Goal: Task Accomplishment & Management: Manage account settings

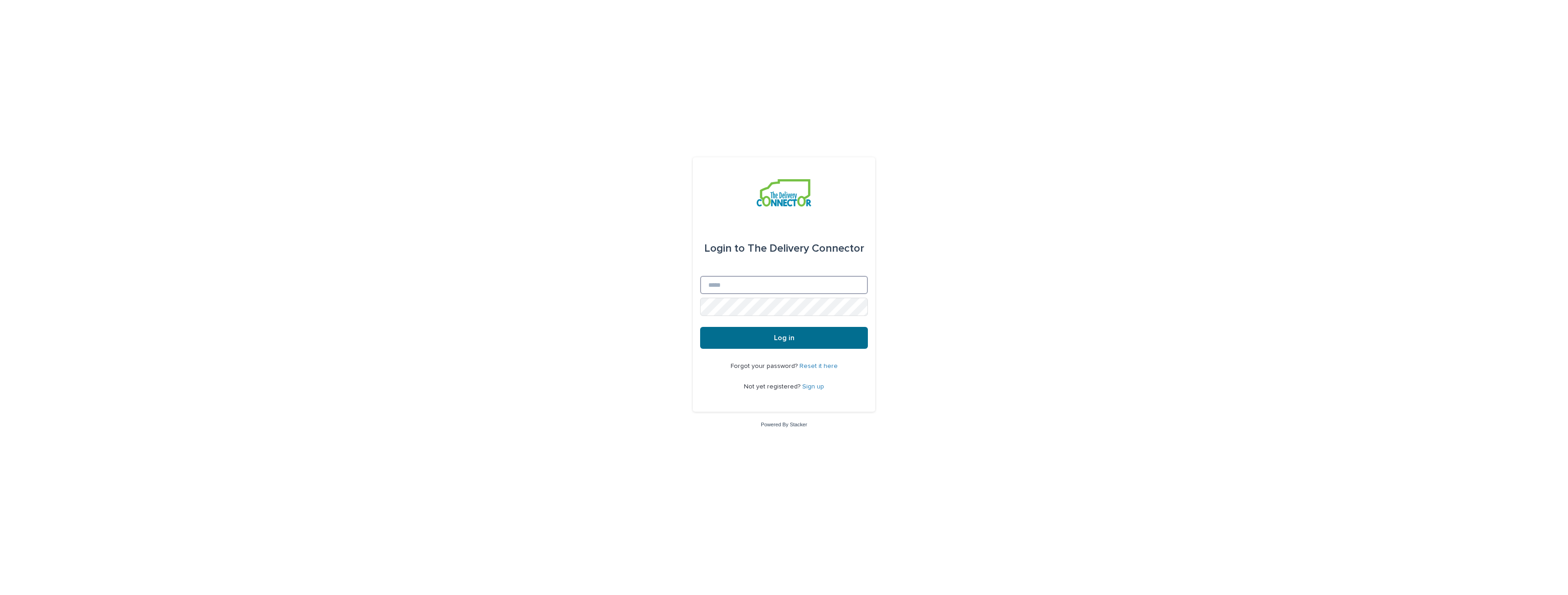
type input "**********"
click at [794, 340] on span "Log in" at bounding box center [785, 338] width 21 height 7
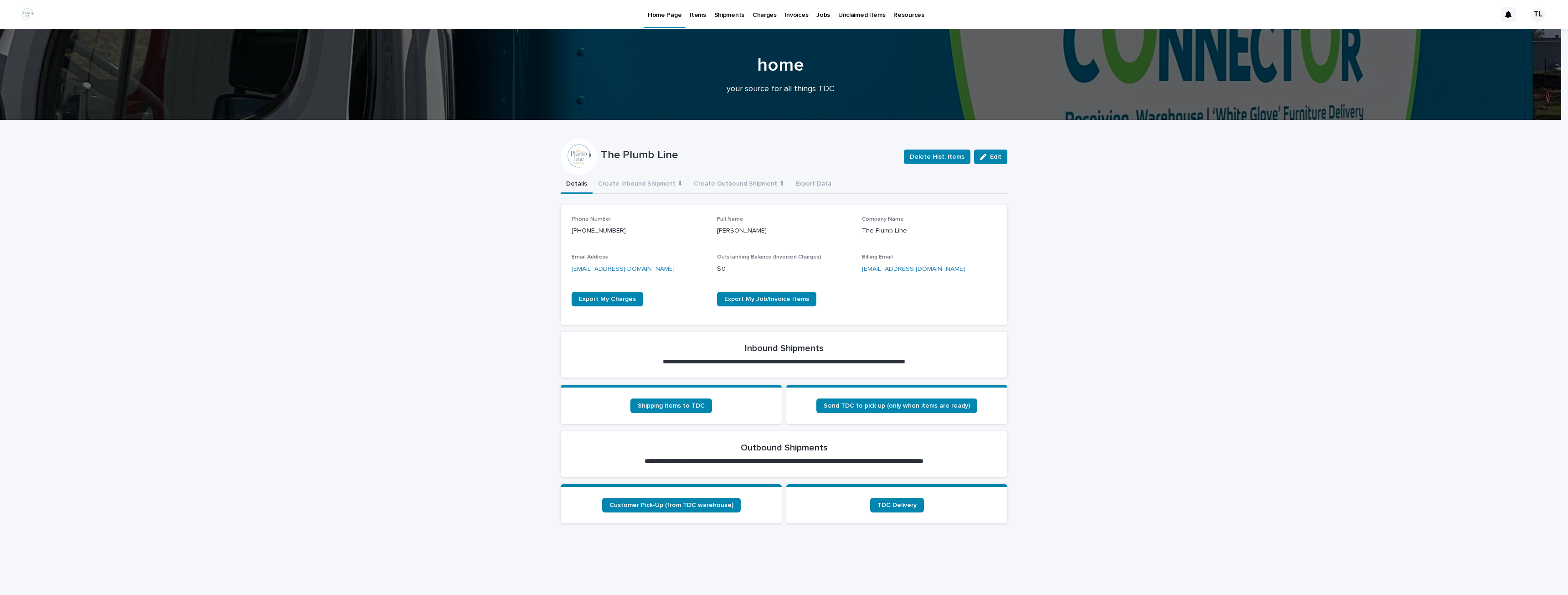
click at [700, 16] on p "Items" at bounding box center [698, 9] width 16 height 19
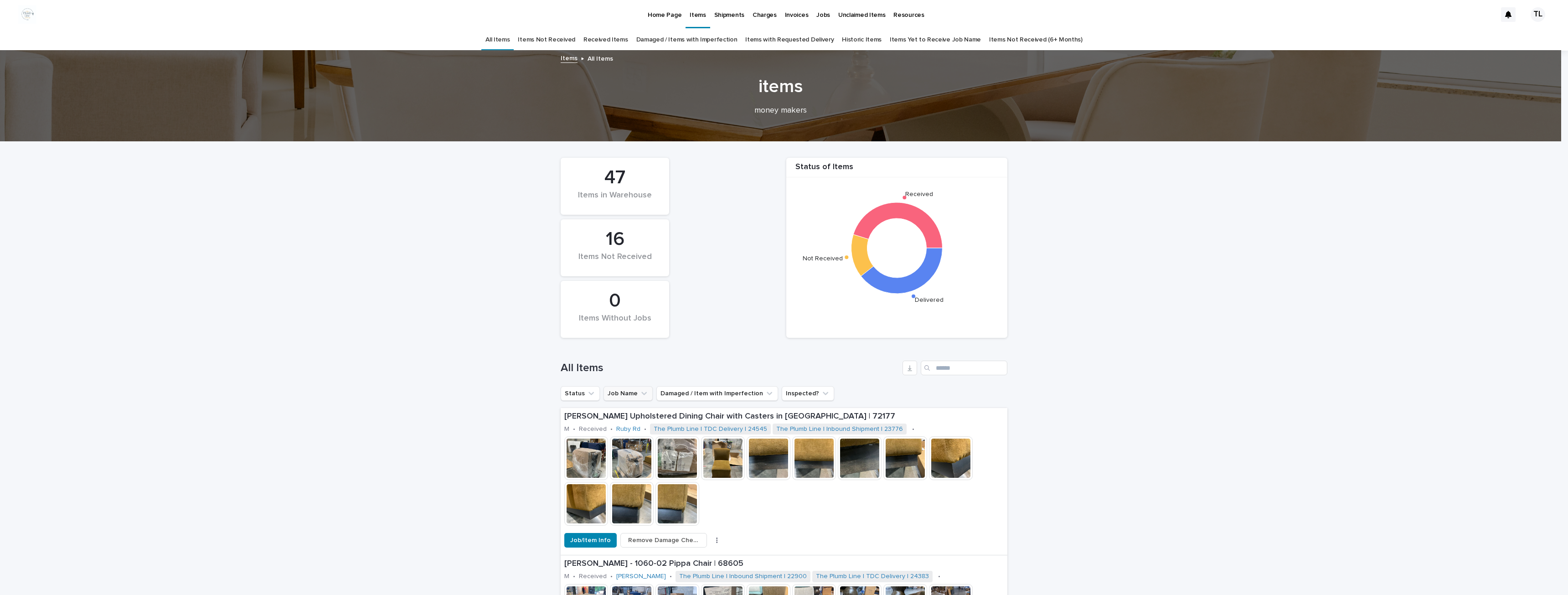
click at [621, 392] on button "Job Name" at bounding box center [628, 393] width 49 height 15
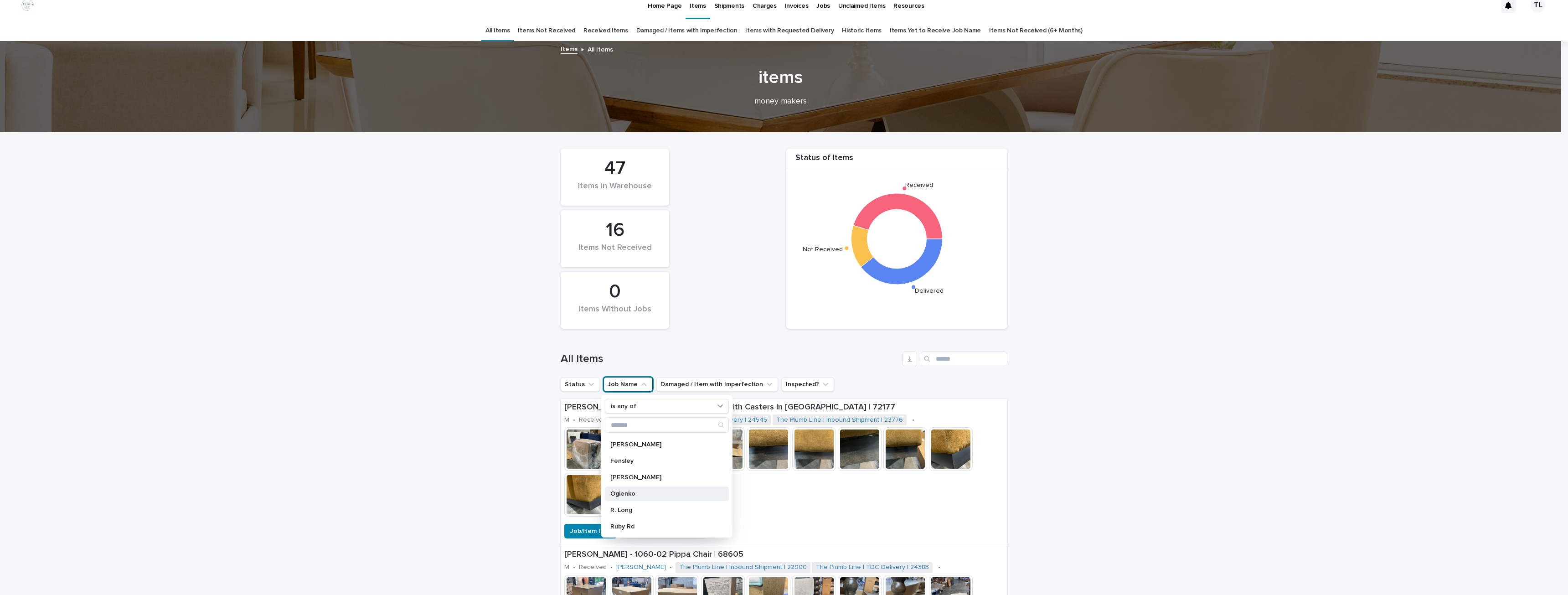
scroll to position [13, 0]
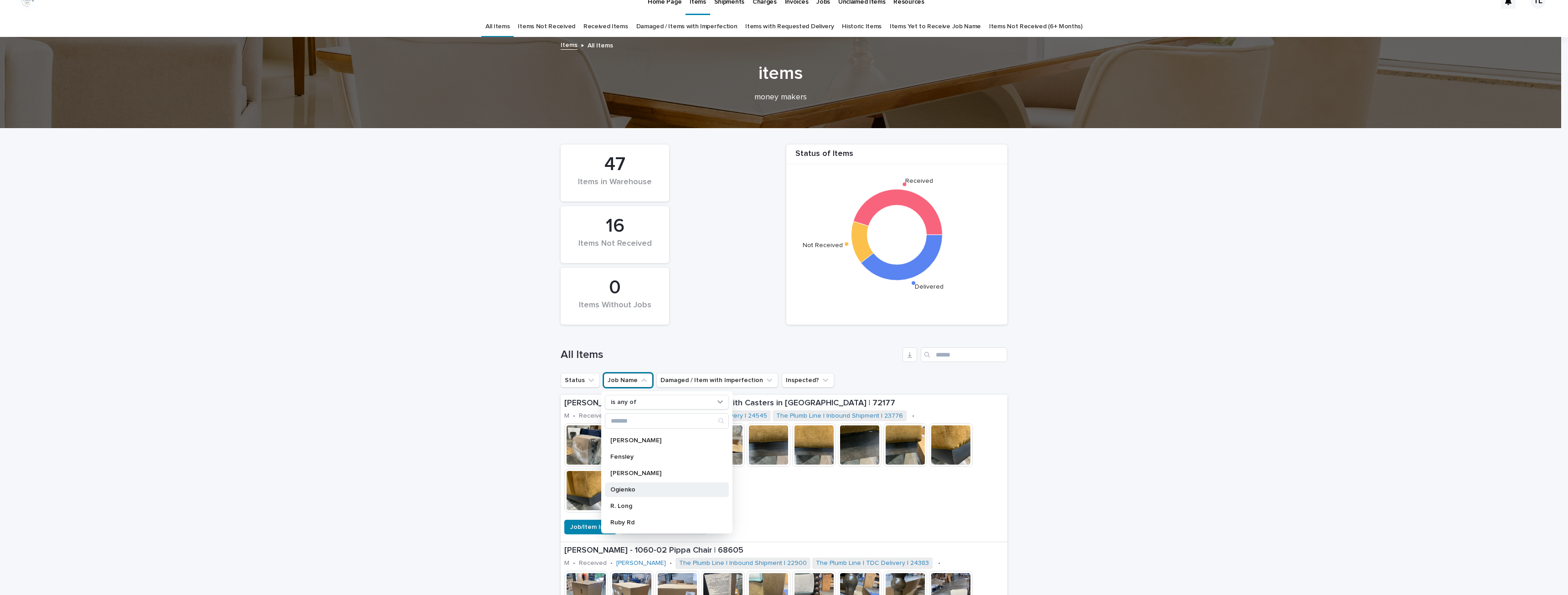
click at [623, 500] on div "Caladrius Combs Chiropractic Cottrell Earnhardt Fensley Honeycutt Ogienko R. Lo…" at bounding box center [667, 481] width 124 height 99
click at [618, 488] on p "Ogienko" at bounding box center [662, 489] width 104 height 6
click at [563, 375] on button "Status" at bounding box center [580, 380] width 39 height 15
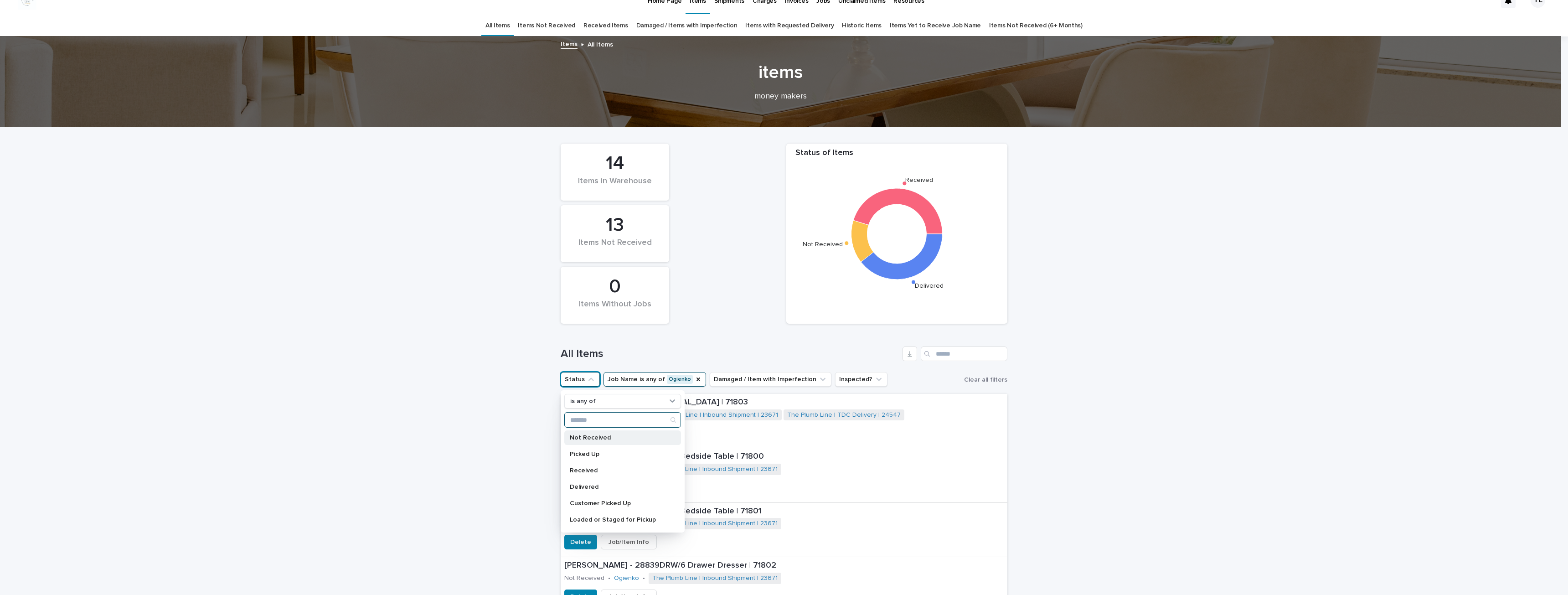
scroll to position [13, 0]
click at [587, 437] on p "Not Received" at bounding box center [618, 438] width 97 height 6
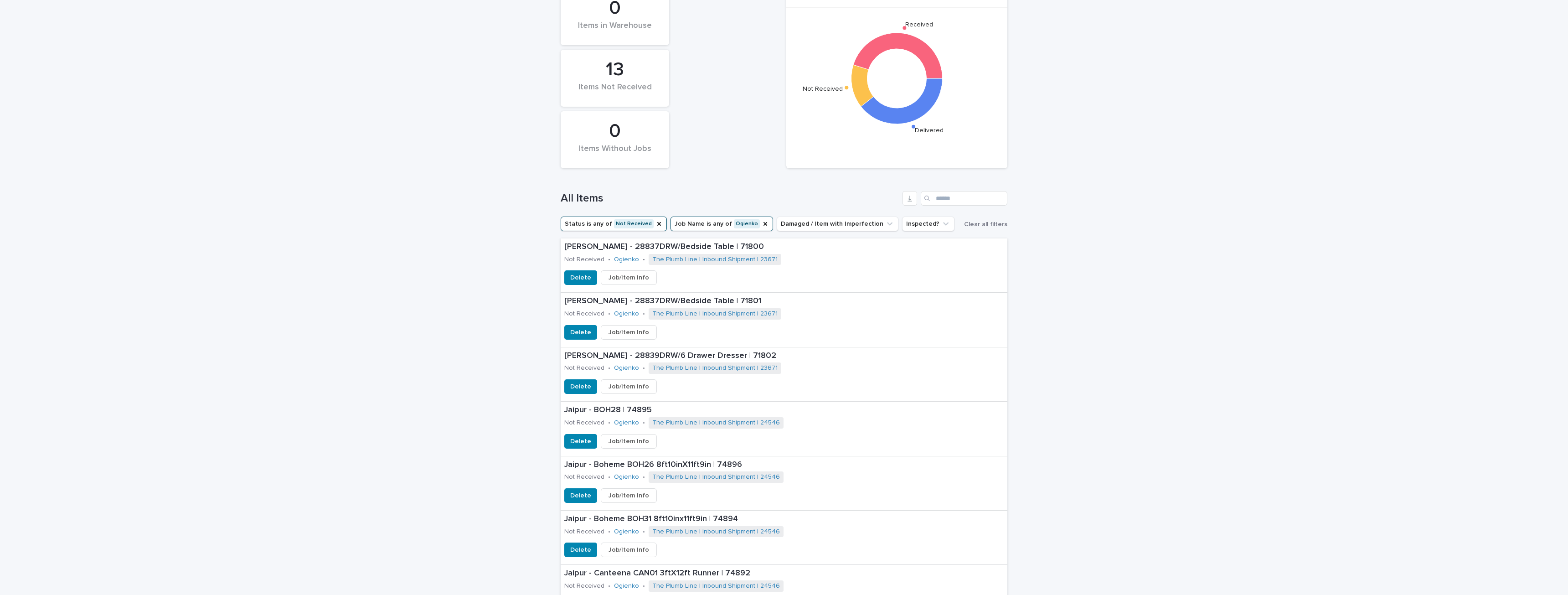
scroll to position [168, 0]
click at [618, 223] on button "Status is any of Not Received" at bounding box center [614, 226] width 106 height 15
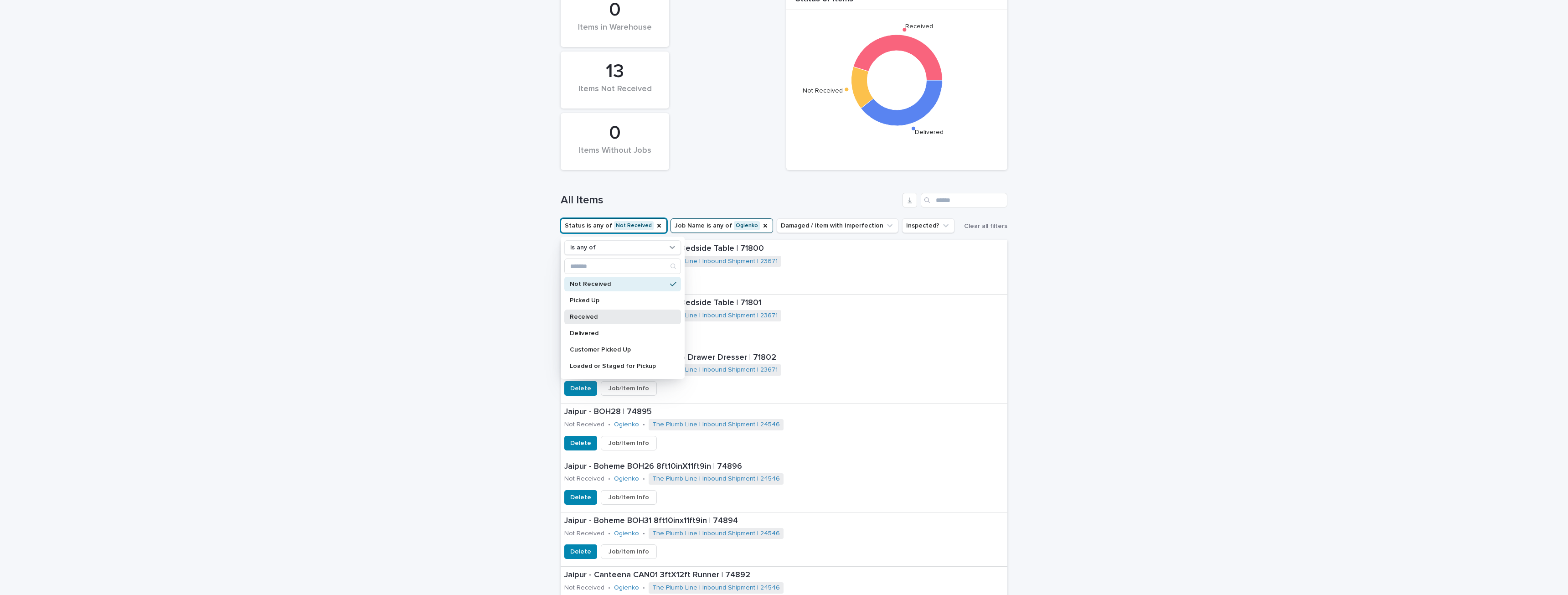
click at [581, 319] on p "Received" at bounding box center [618, 317] width 97 height 6
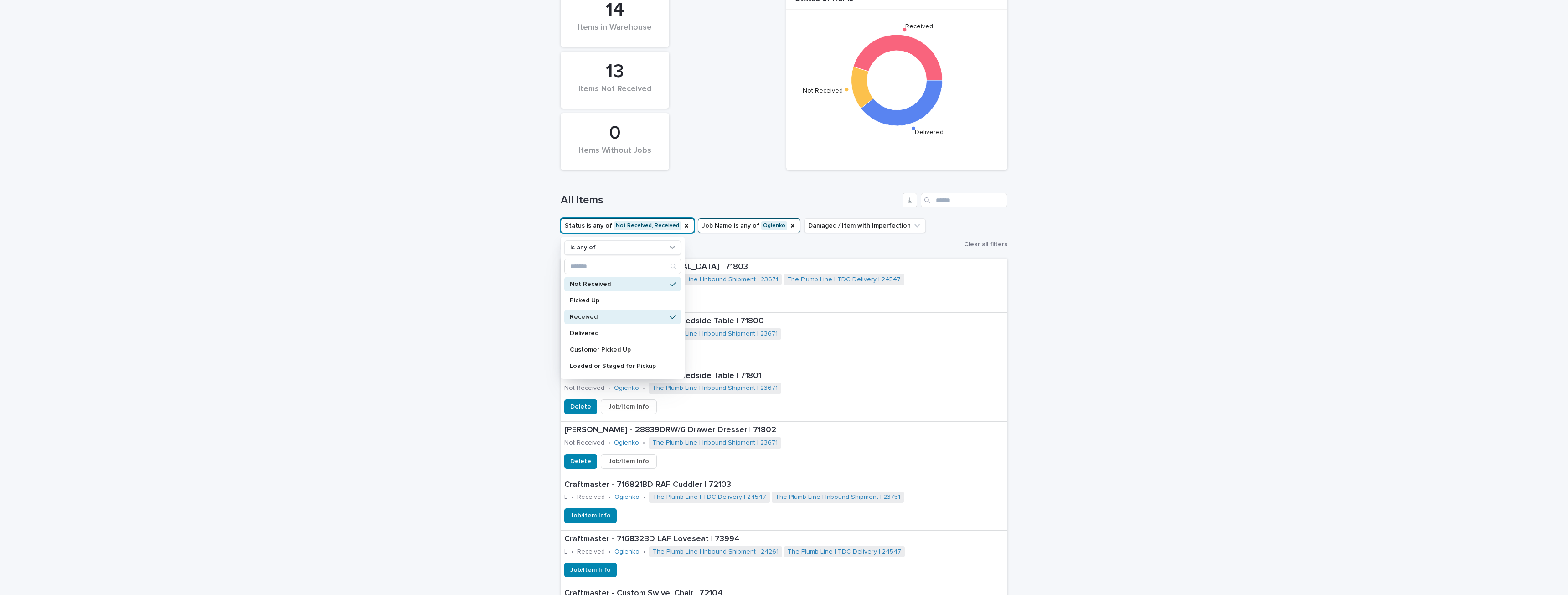
click at [670, 285] on icon at bounding box center [673, 284] width 6 height 7
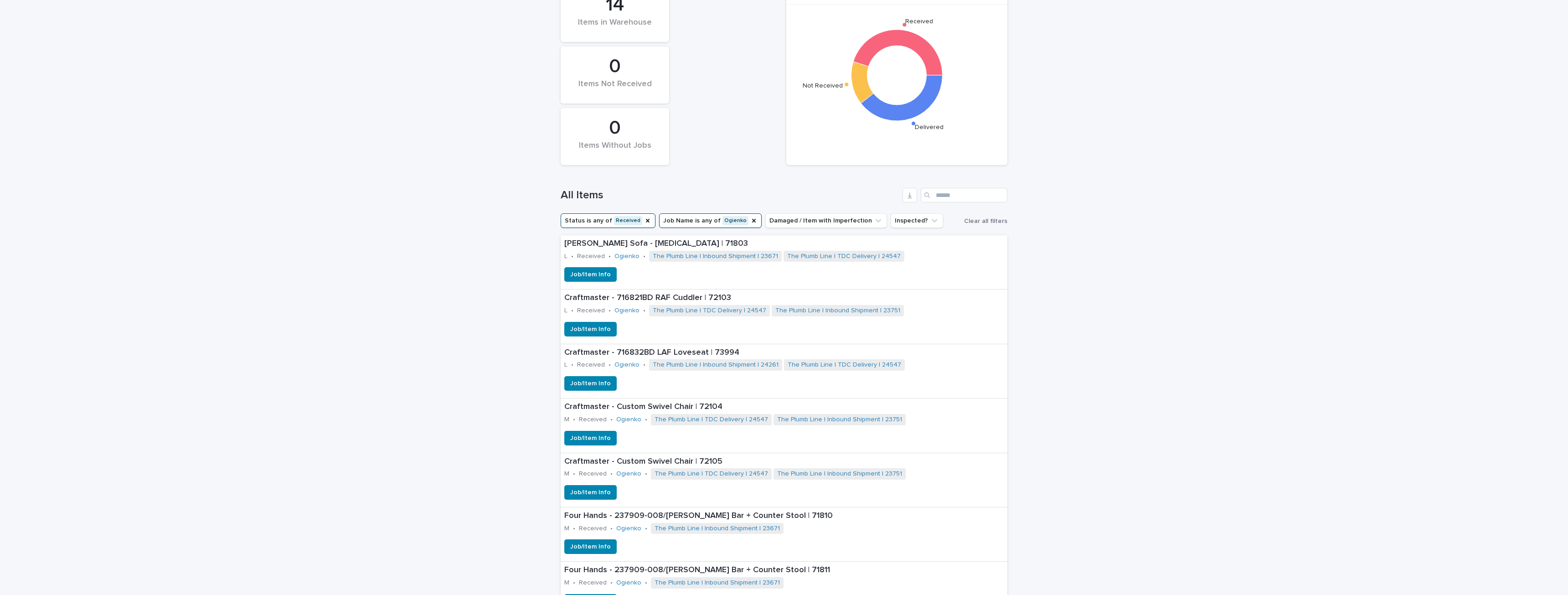
scroll to position [1, 0]
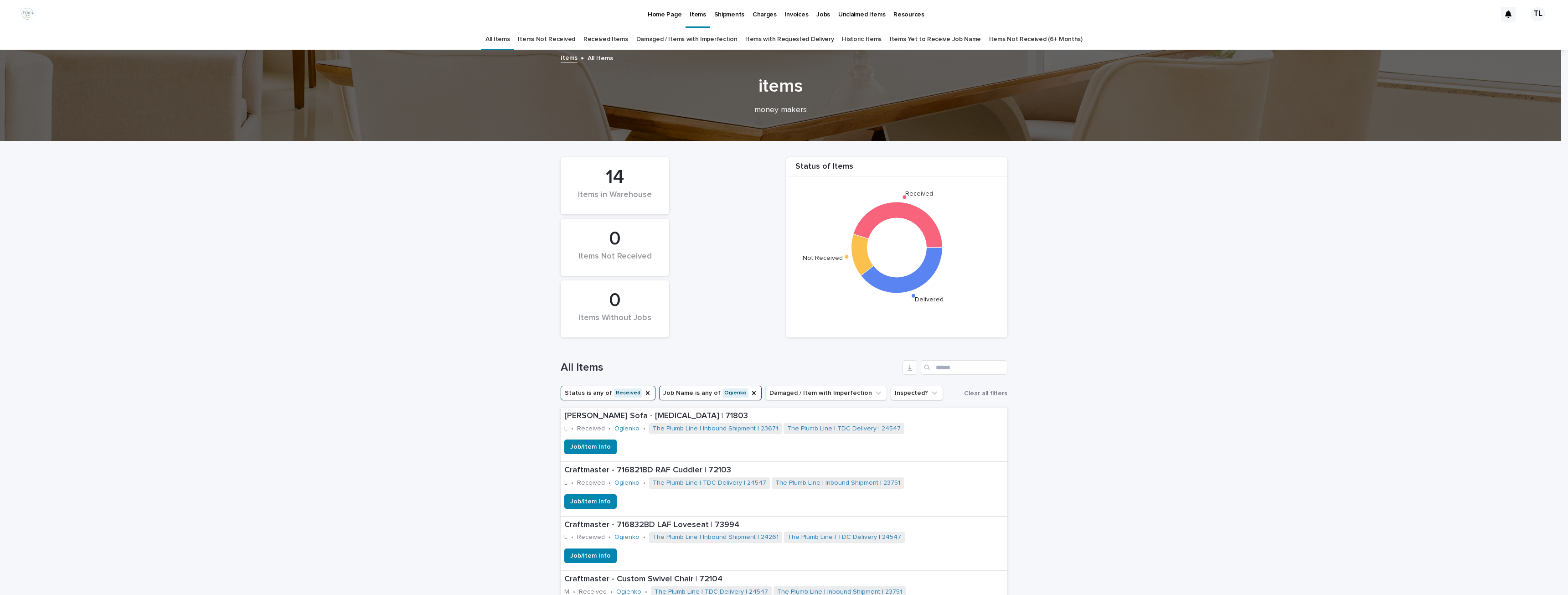
click at [730, 10] on p "Shipments" at bounding box center [729, 9] width 30 height 19
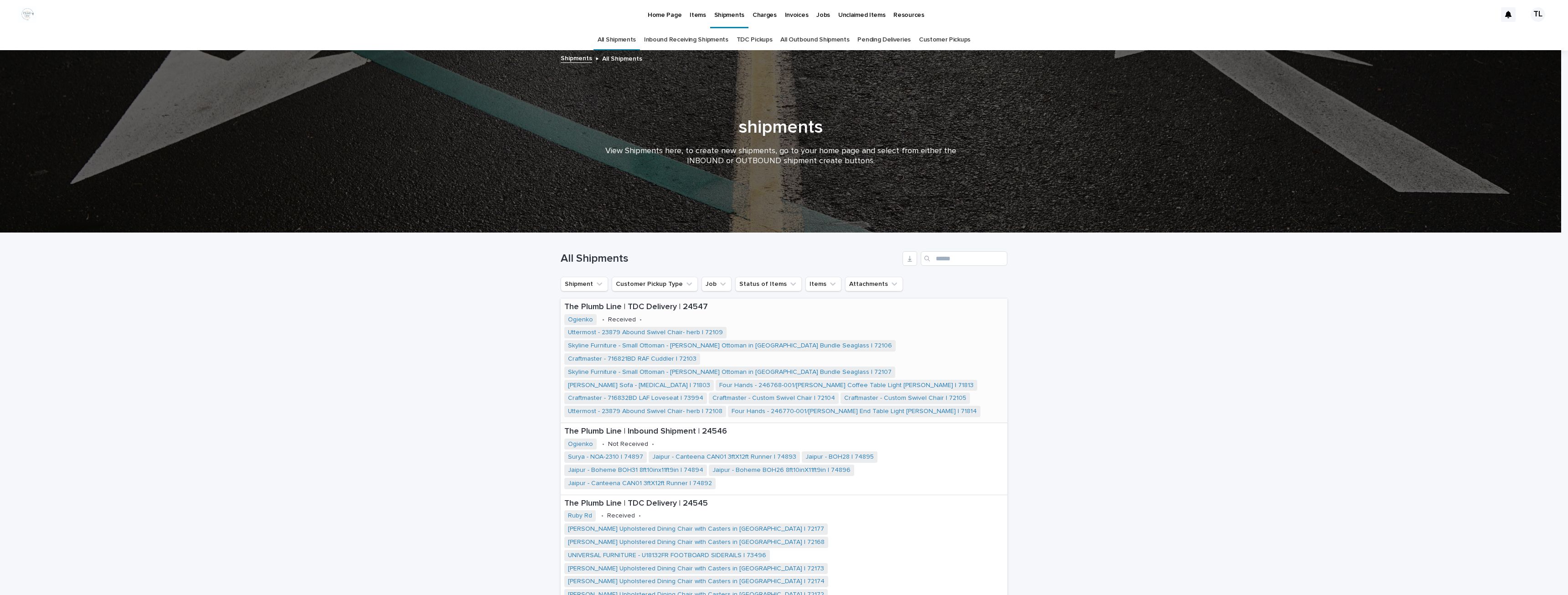
click at [623, 302] on div "The Plumb Line | TDC Delivery | 24547" at bounding box center [784, 306] width 439 height 12
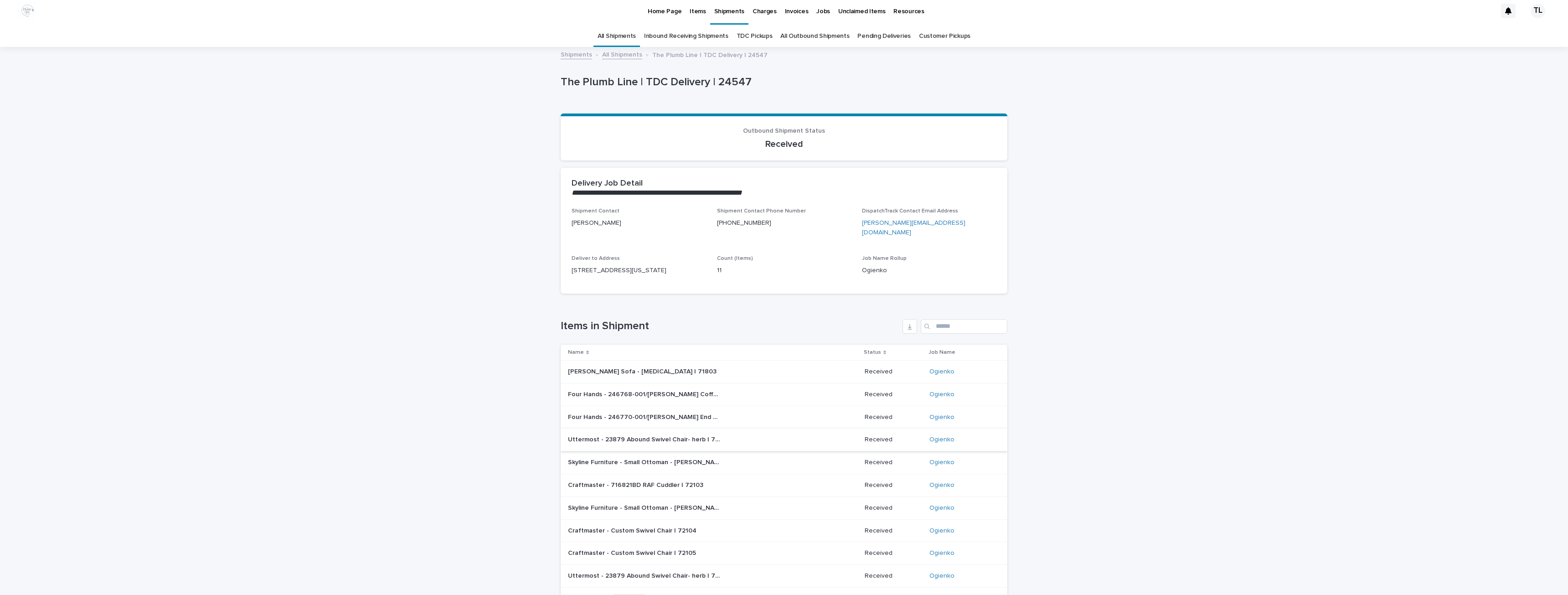
scroll to position [100, 0]
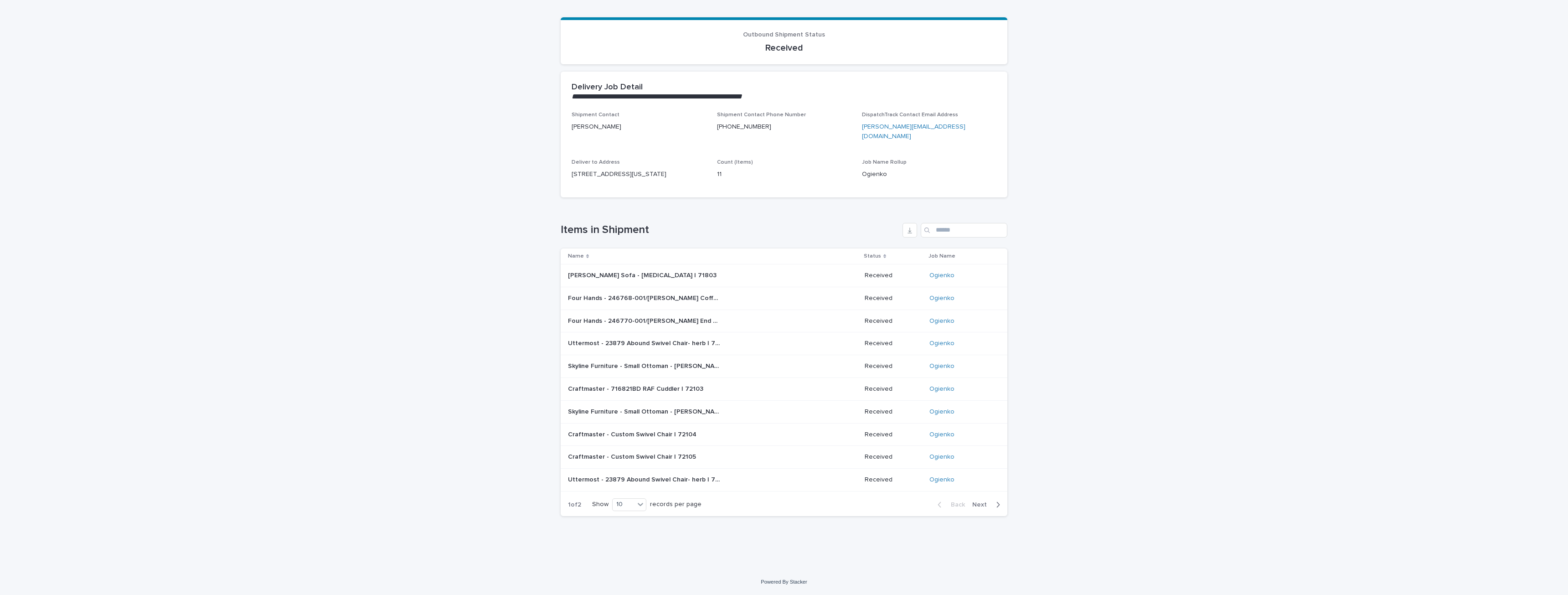
click at [981, 502] on span "Next" at bounding box center [982, 505] width 20 height 6
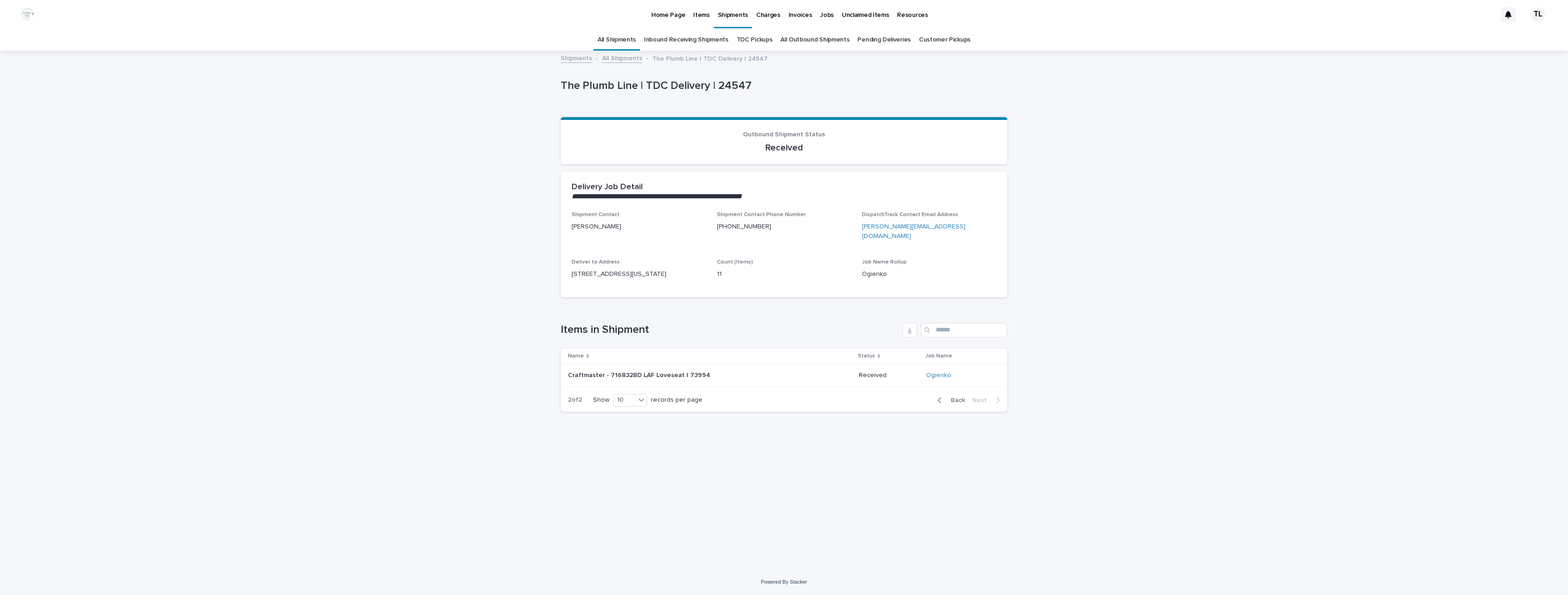
scroll to position [0, 0]
click at [963, 402] on span "Back" at bounding box center [955, 400] width 19 height 6
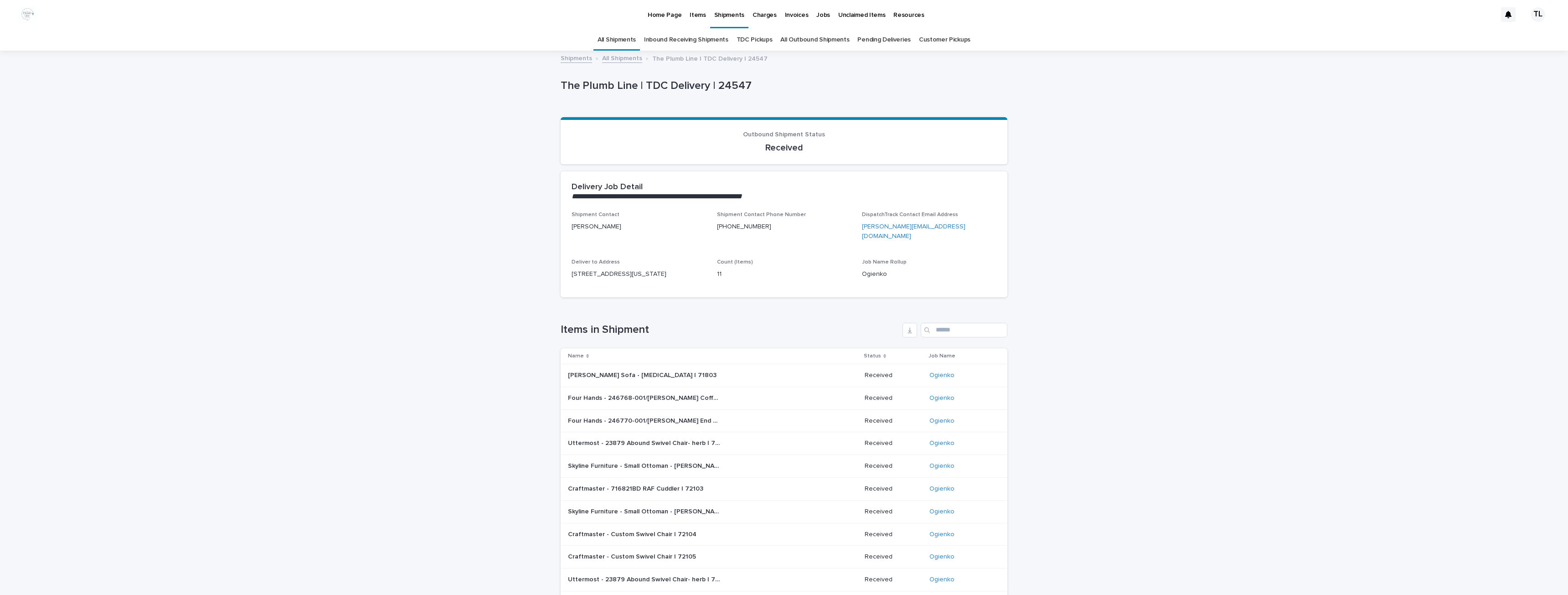
click at [730, 11] on p "Shipments" at bounding box center [729, 9] width 30 height 19
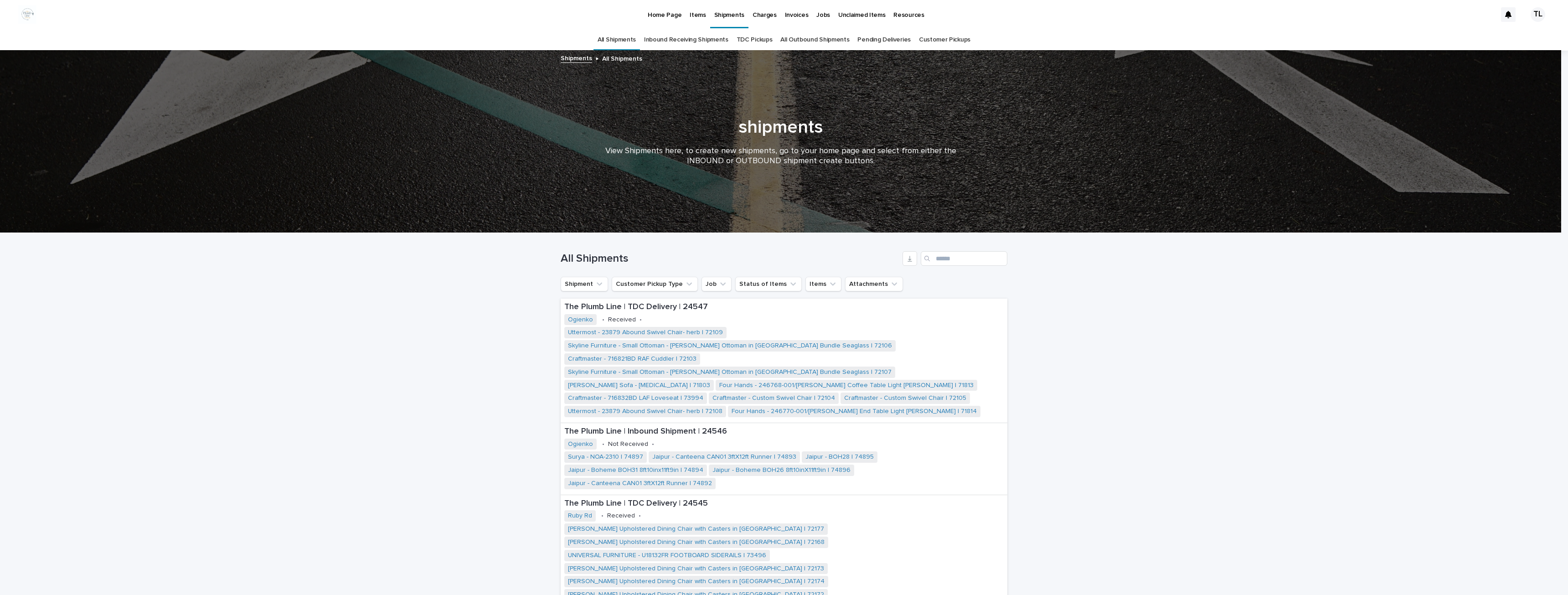
click at [615, 37] on link "All Shipments" at bounding box center [617, 40] width 38 height 21
click at [700, 16] on p "Items" at bounding box center [698, 9] width 16 height 19
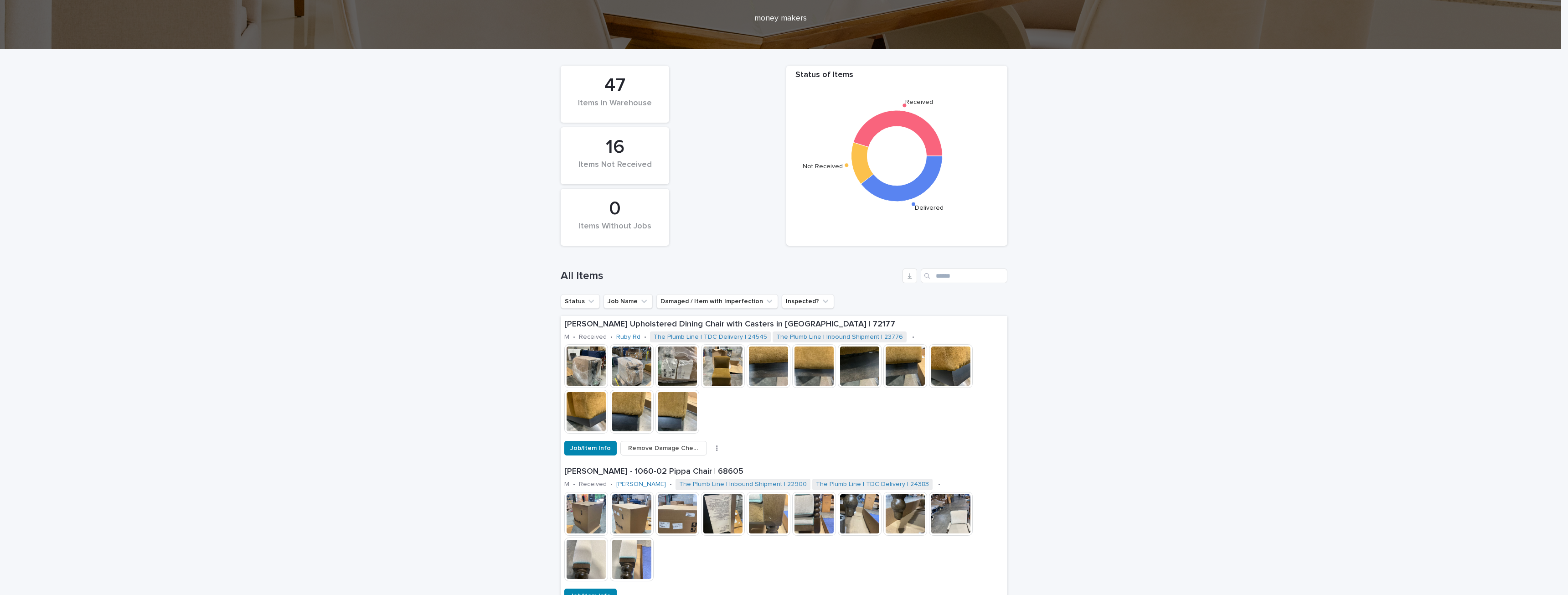
scroll to position [91, 0]
click at [621, 304] on button "Job Name" at bounding box center [628, 302] width 49 height 15
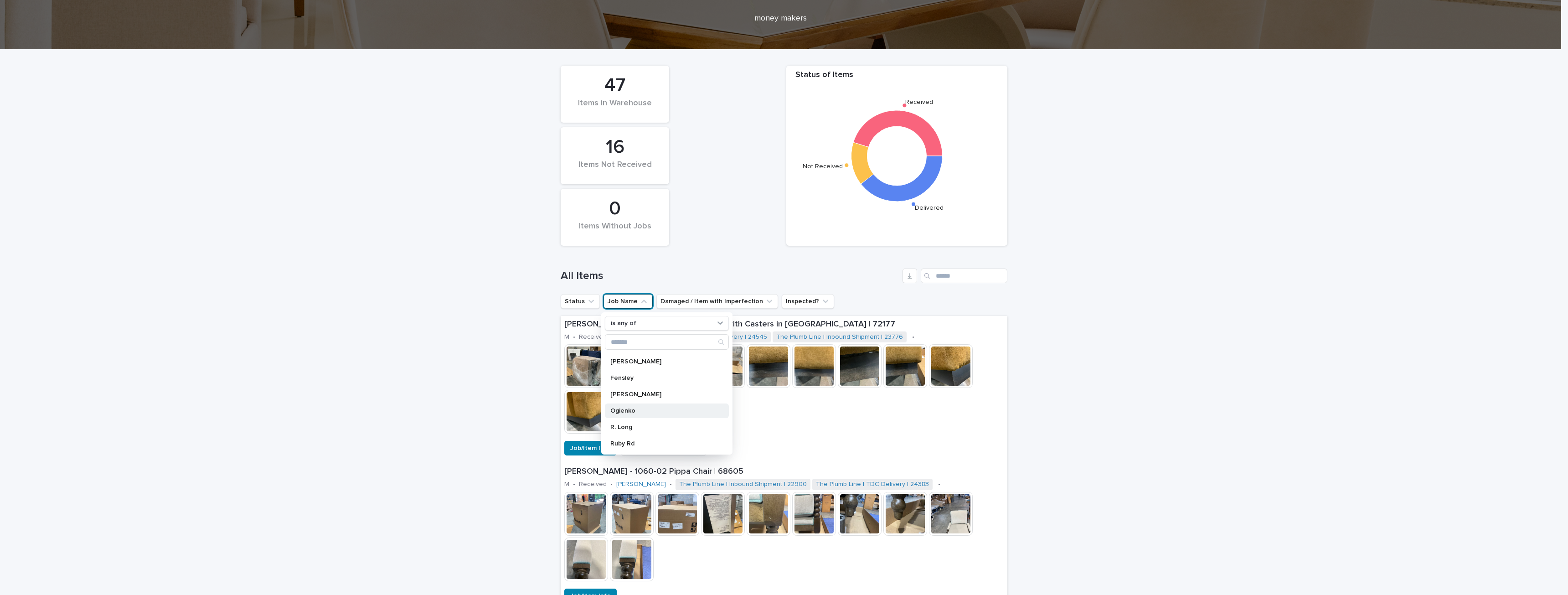
scroll to position [93, 0]
click at [611, 409] on p "Ogienko" at bounding box center [662, 410] width 104 height 6
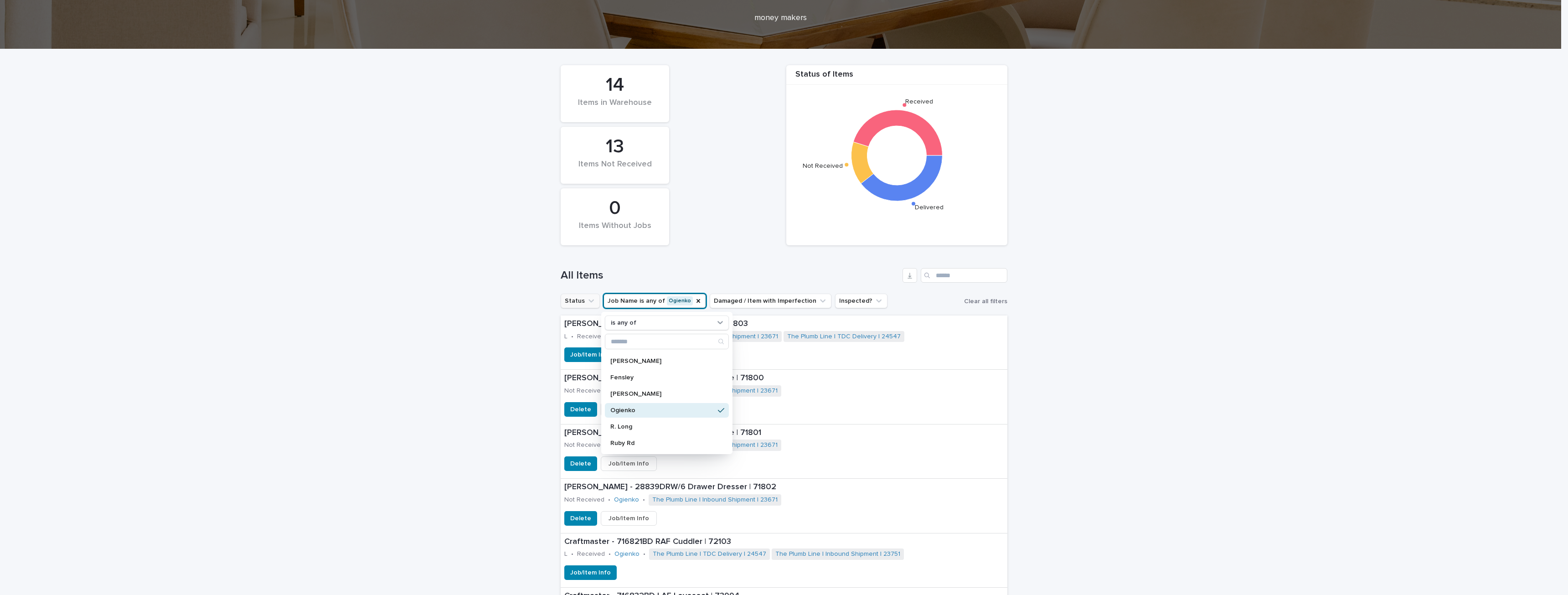
click at [577, 303] on button "Status" at bounding box center [580, 301] width 39 height 15
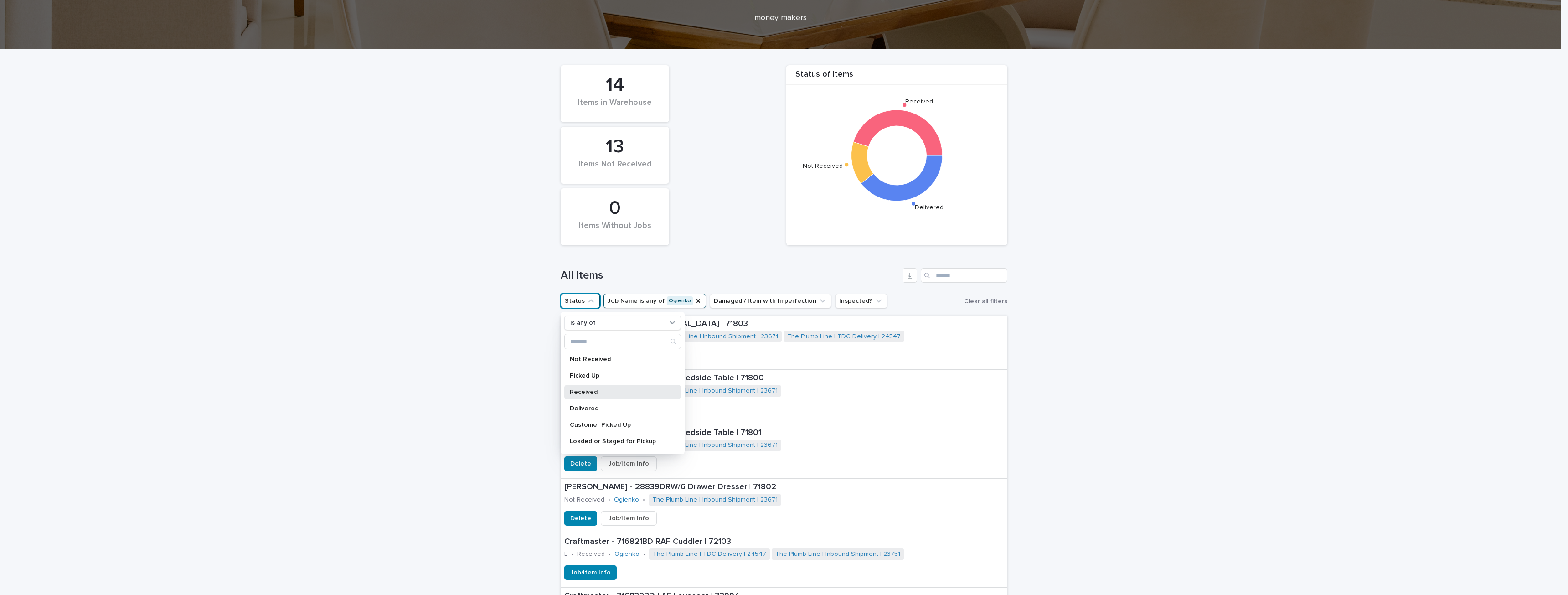
click at [583, 392] on p "Received" at bounding box center [618, 392] width 97 height 6
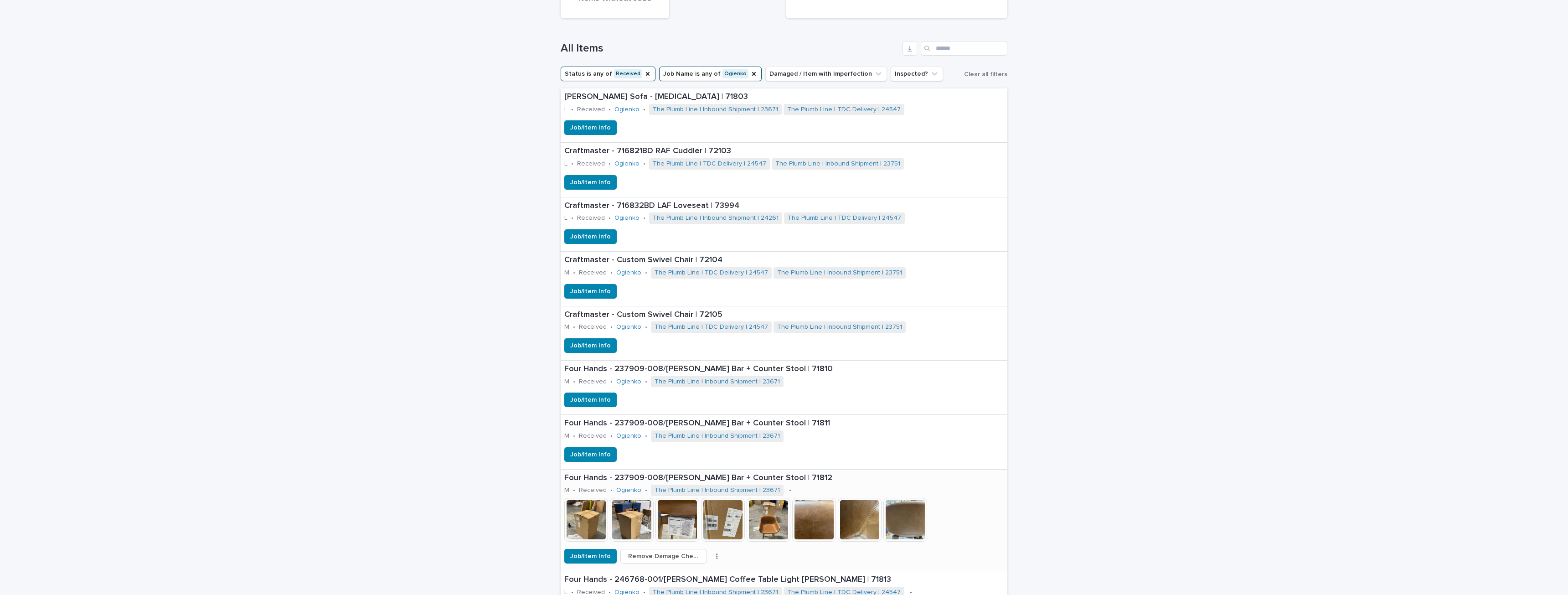
scroll to position [320, 0]
click at [767, 518] on img at bounding box center [769, 519] width 44 height 44
click at [860, 515] on img at bounding box center [859, 519] width 44 height 44
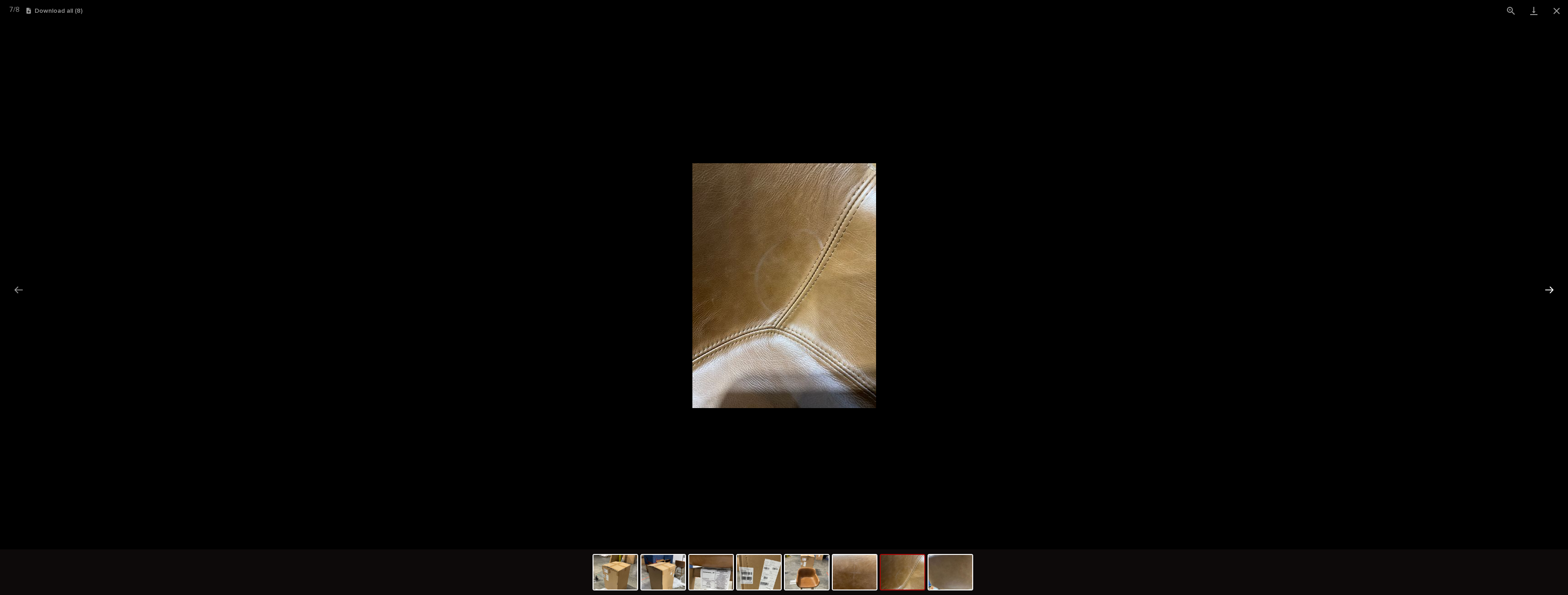
click at [1554, 290] on button "Next slide" at bounding box center [1549, 289] width 19 height 18
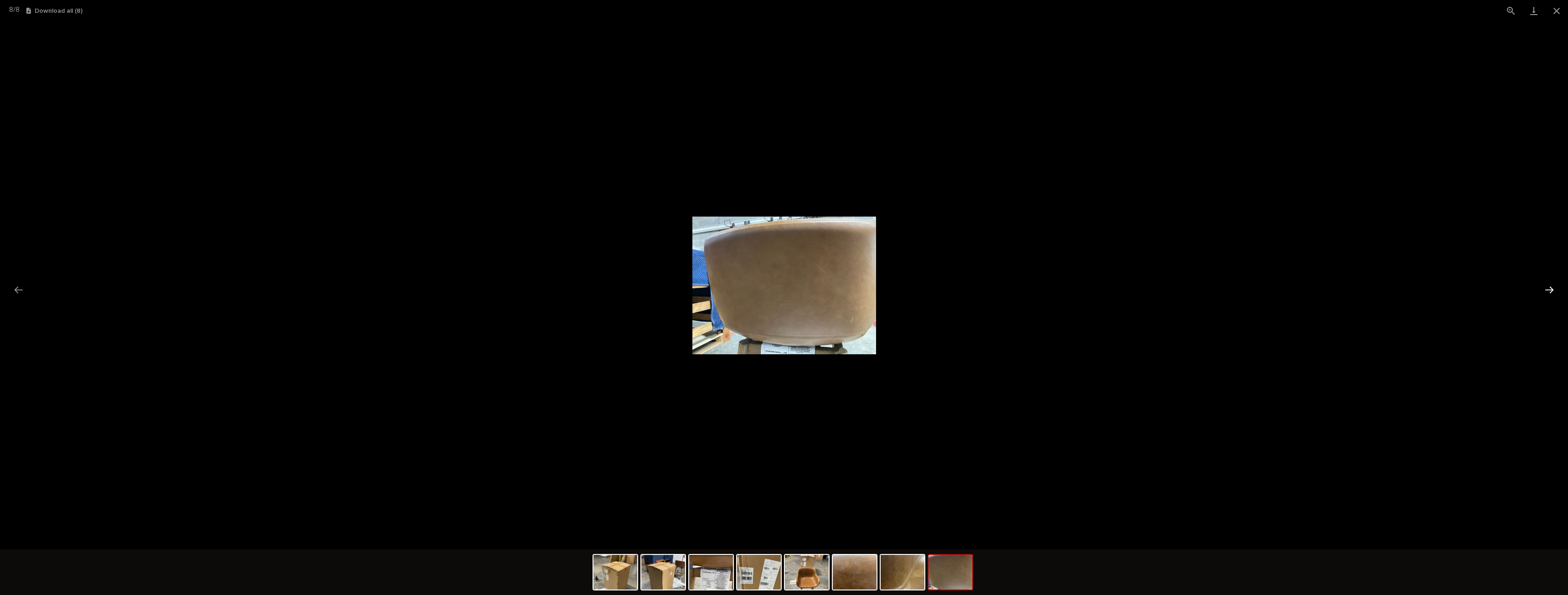
click at [1555, 292] on button "Next slide" at bounding box center [1549, 289] width 19 height 18
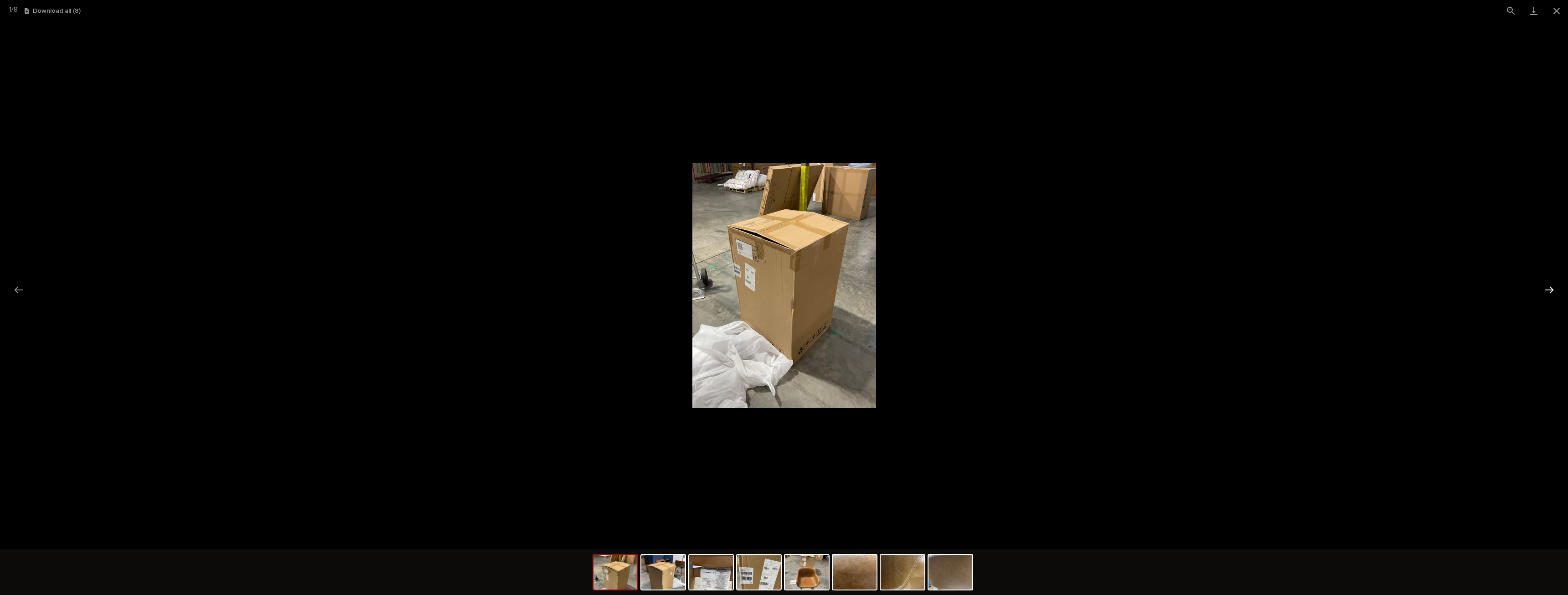
click at [1555, 292] on button "Next slide" at bounding box center [1549, 289] width 19 height 18
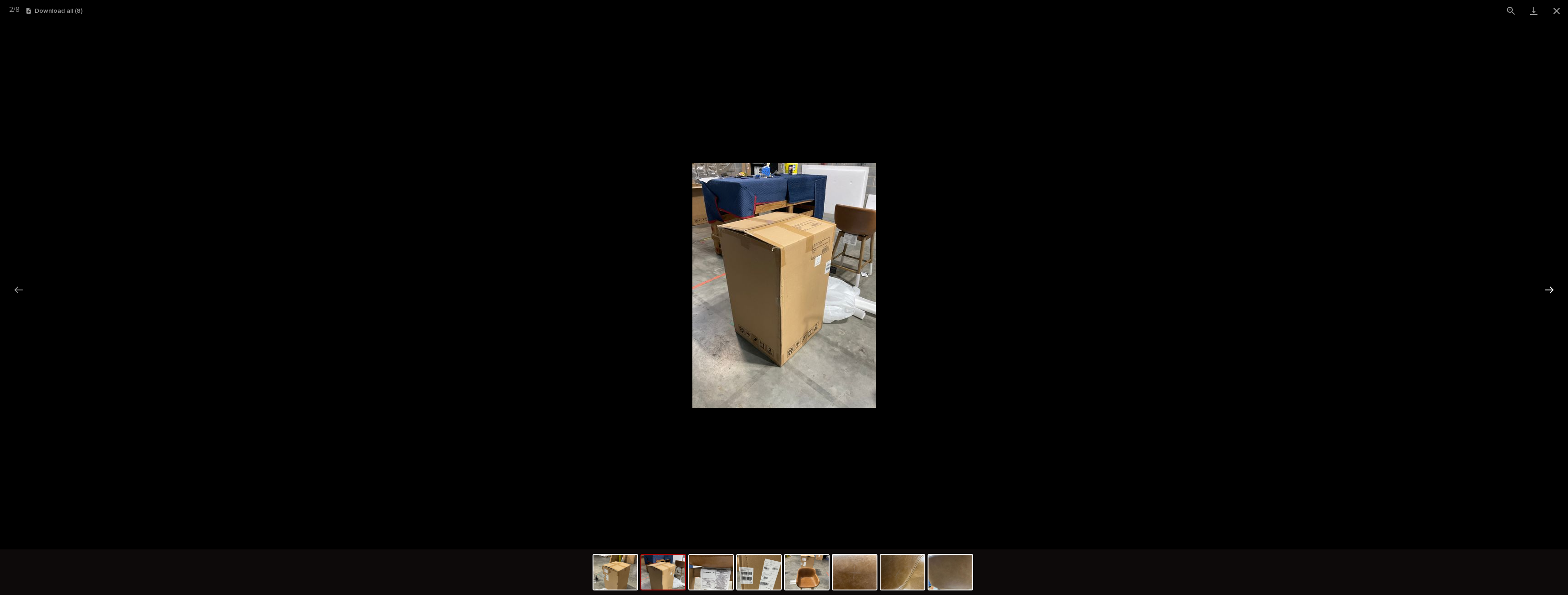
click at [1555, 292] on button "Next slide" at bounding box center [1549, 289] width 19 height 18
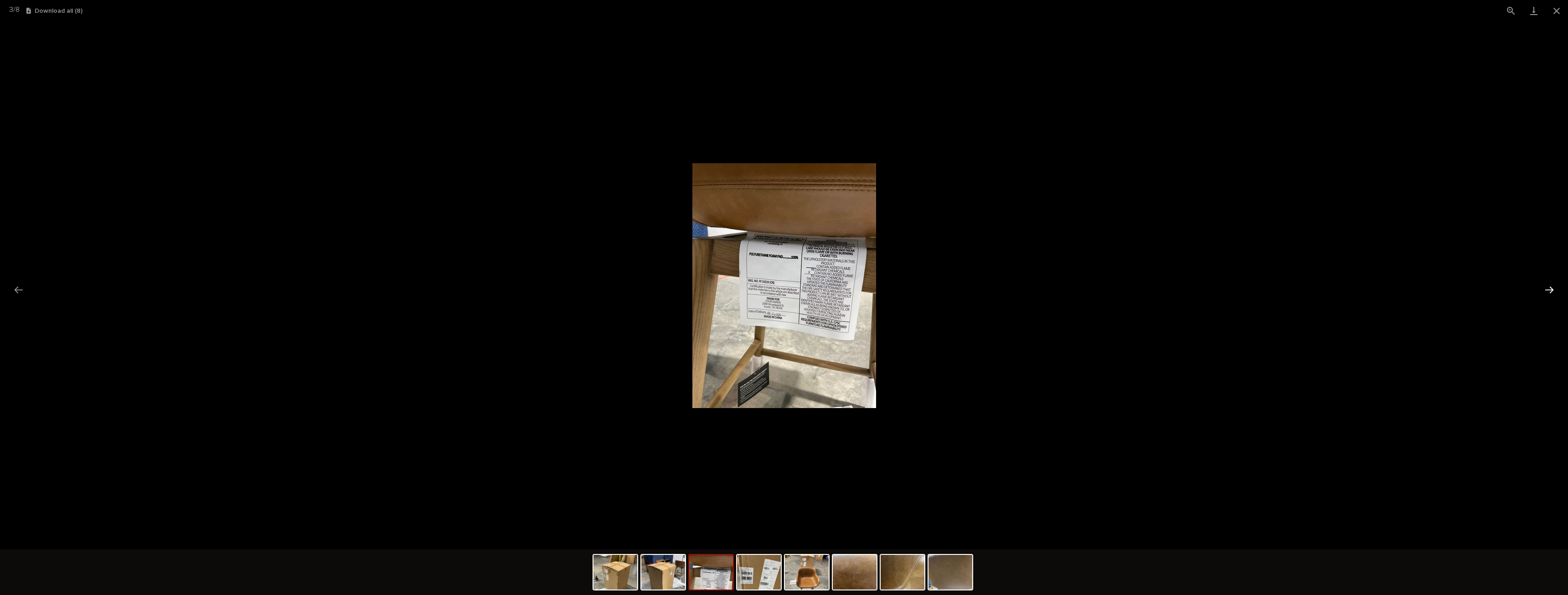
click at [1555, 293] on button "Next slide" at bounding box center [1549, 289] width 19 height 18
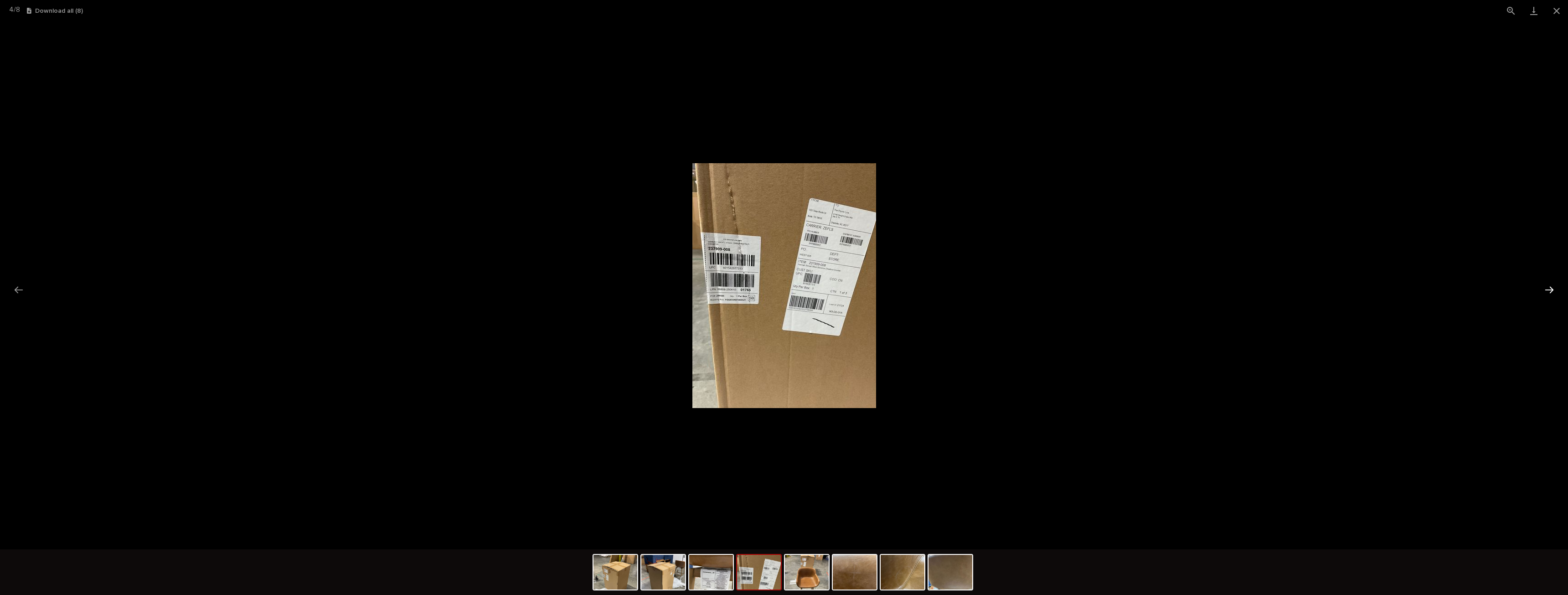
click at [1555, 293] on button "Next slide" at bounding box center [1549, 289] width 19 height 18
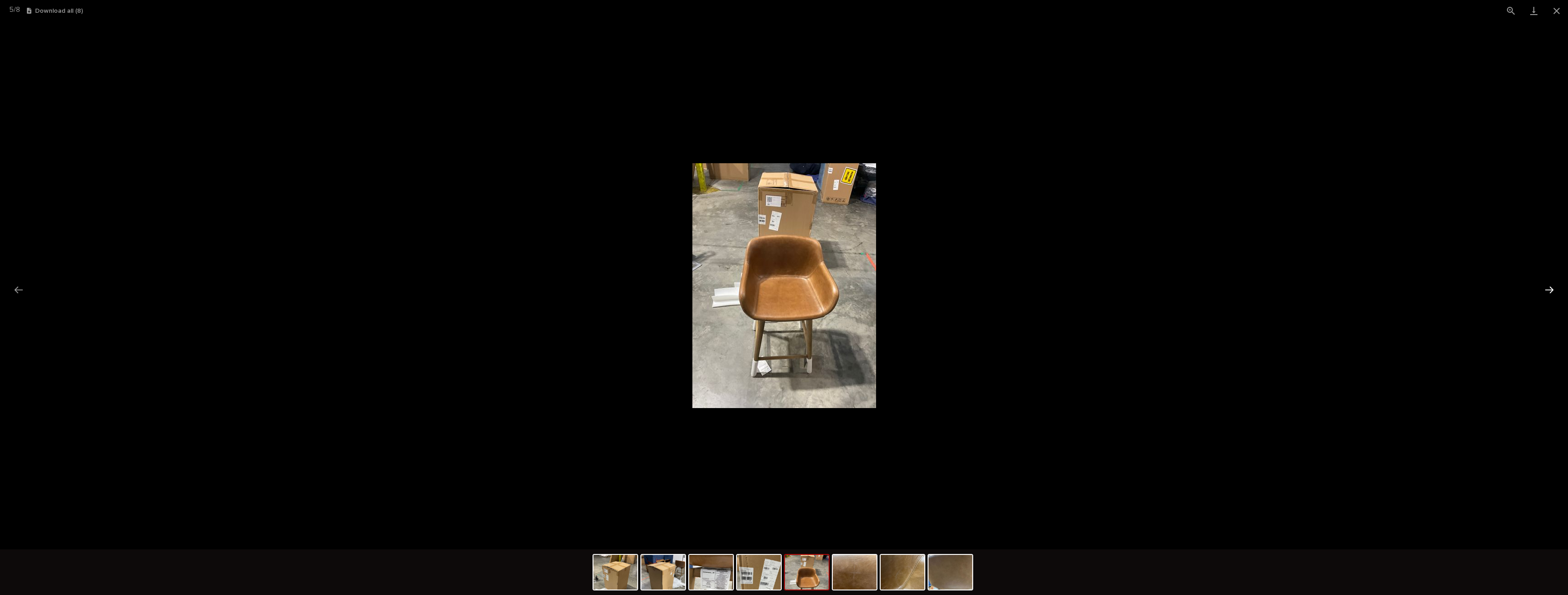
click at [1551, 290] on button "Next slide" at bounding box center [1549, 289] width 19 height 18
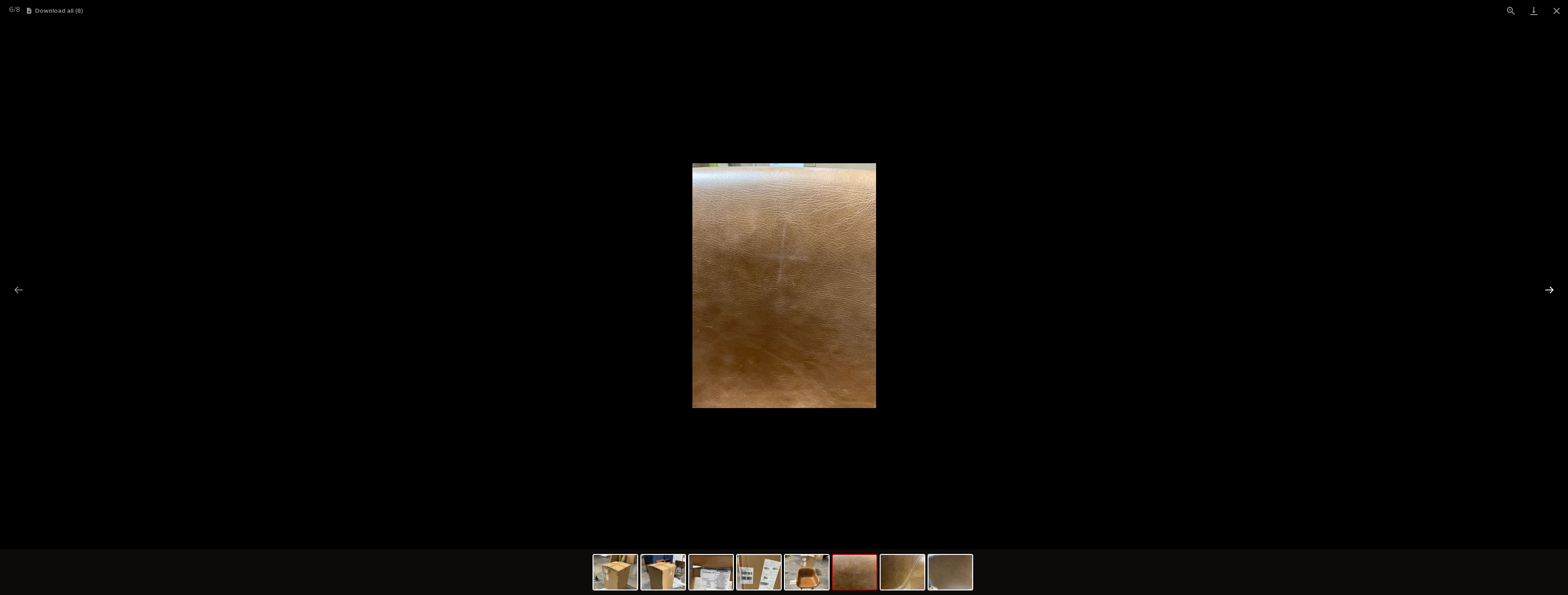
click at [1551, 290] on button "Next slide" at bounding box center [1549, 289] width 19 height 18
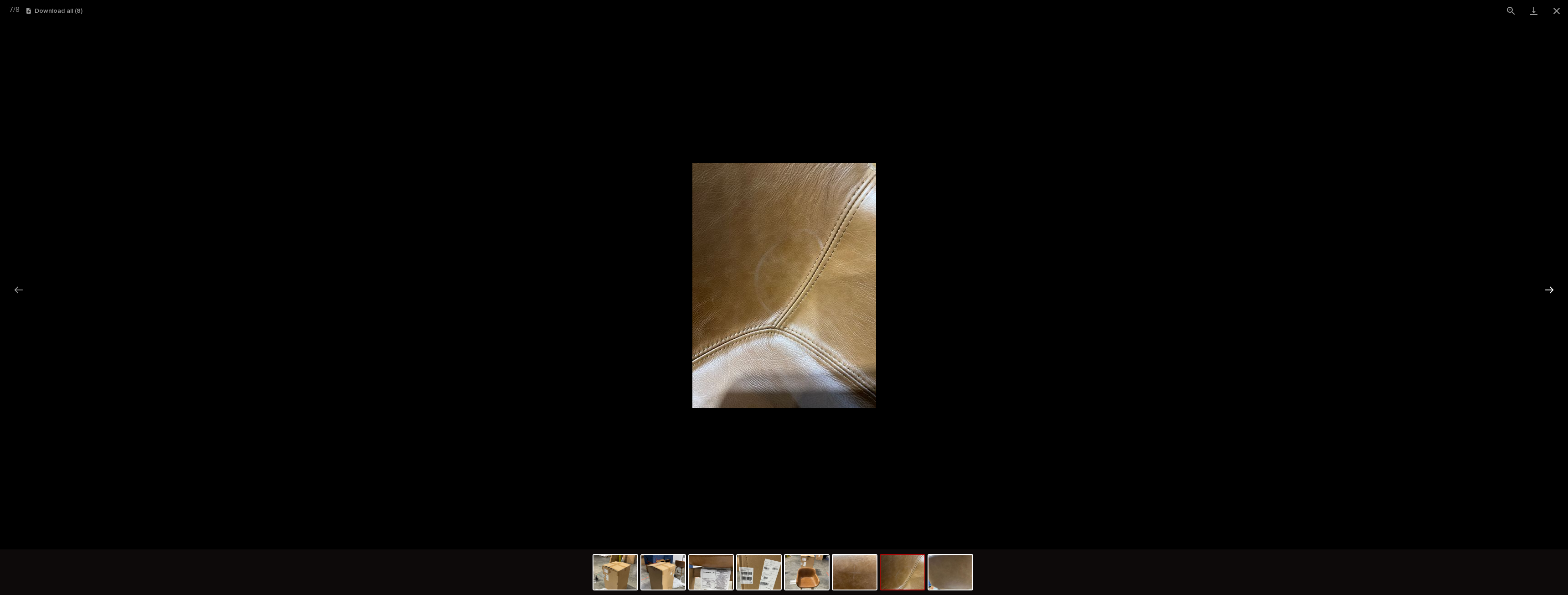
click at [1551, 292] on button "Next slide" at bounding box center [1549, 289] width 19 height 18
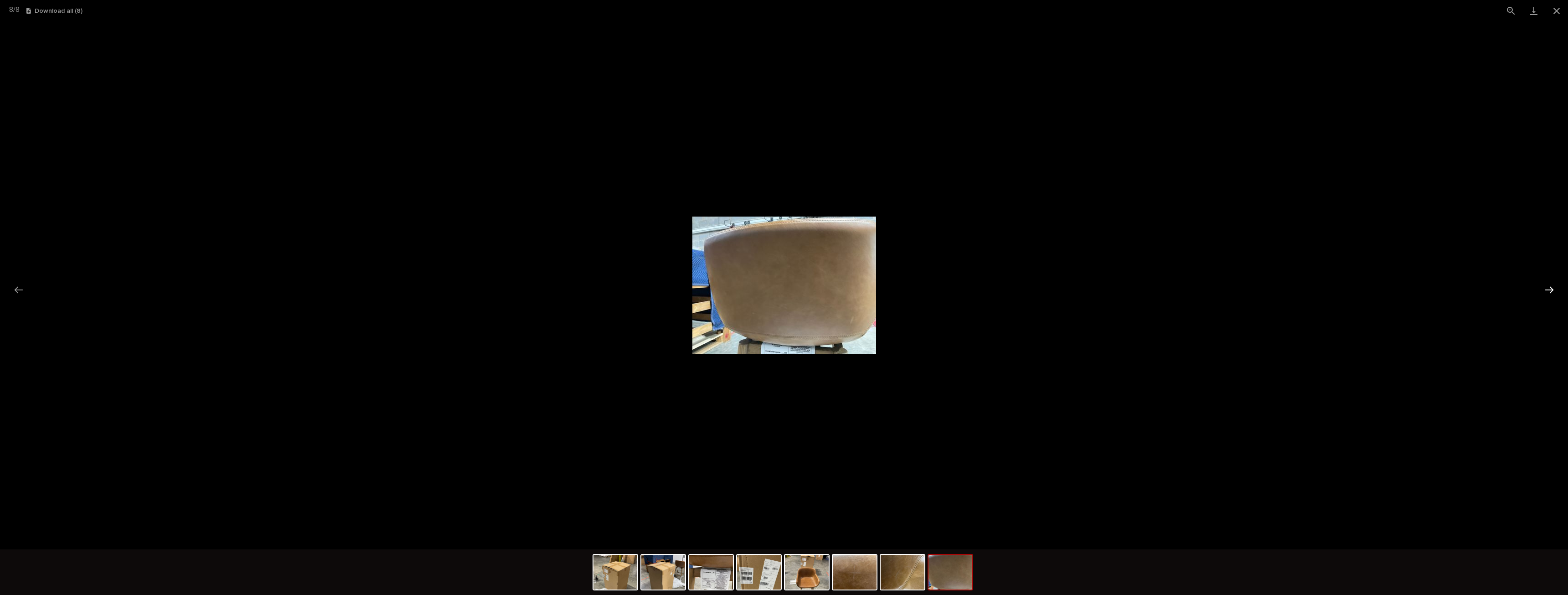
click at [1551, 292] on button "Next slide" at bounding box center [1549, 289] width 19 height 18
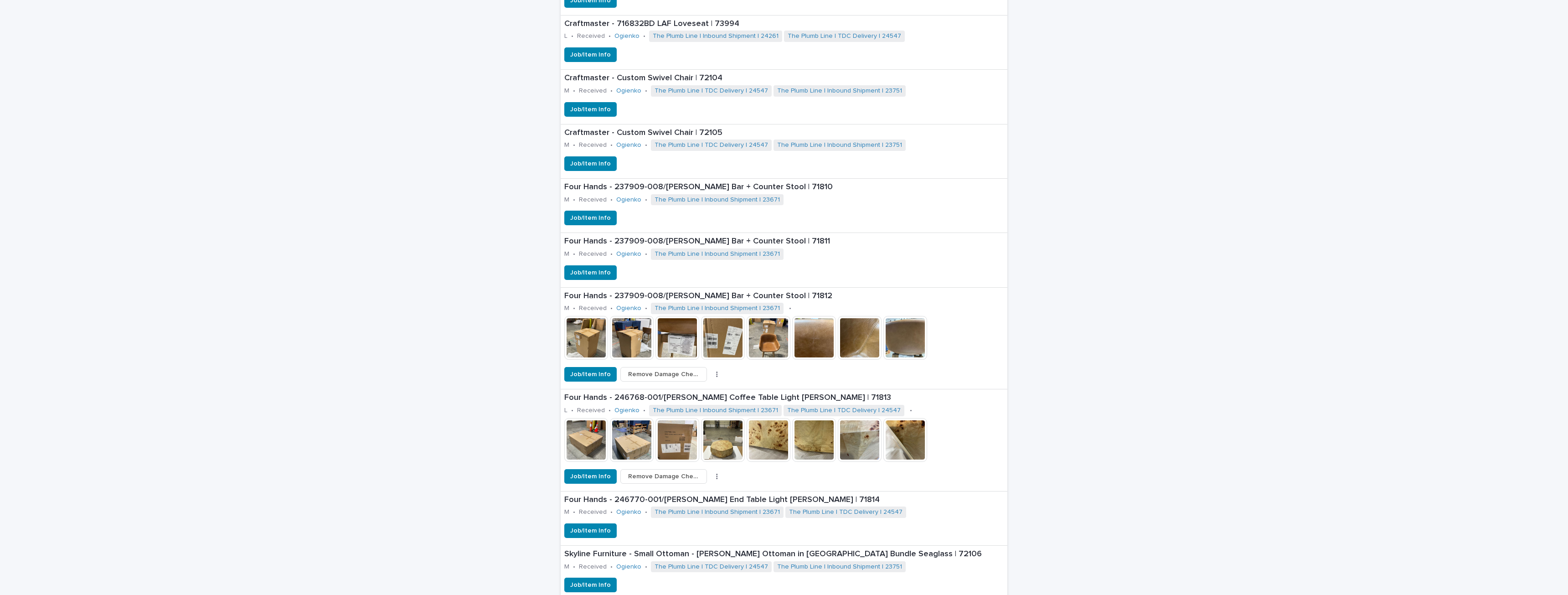
scroll to position [502, 0]
click at [774, 334] on img at bounding box center [769, 337] width 44 height 44
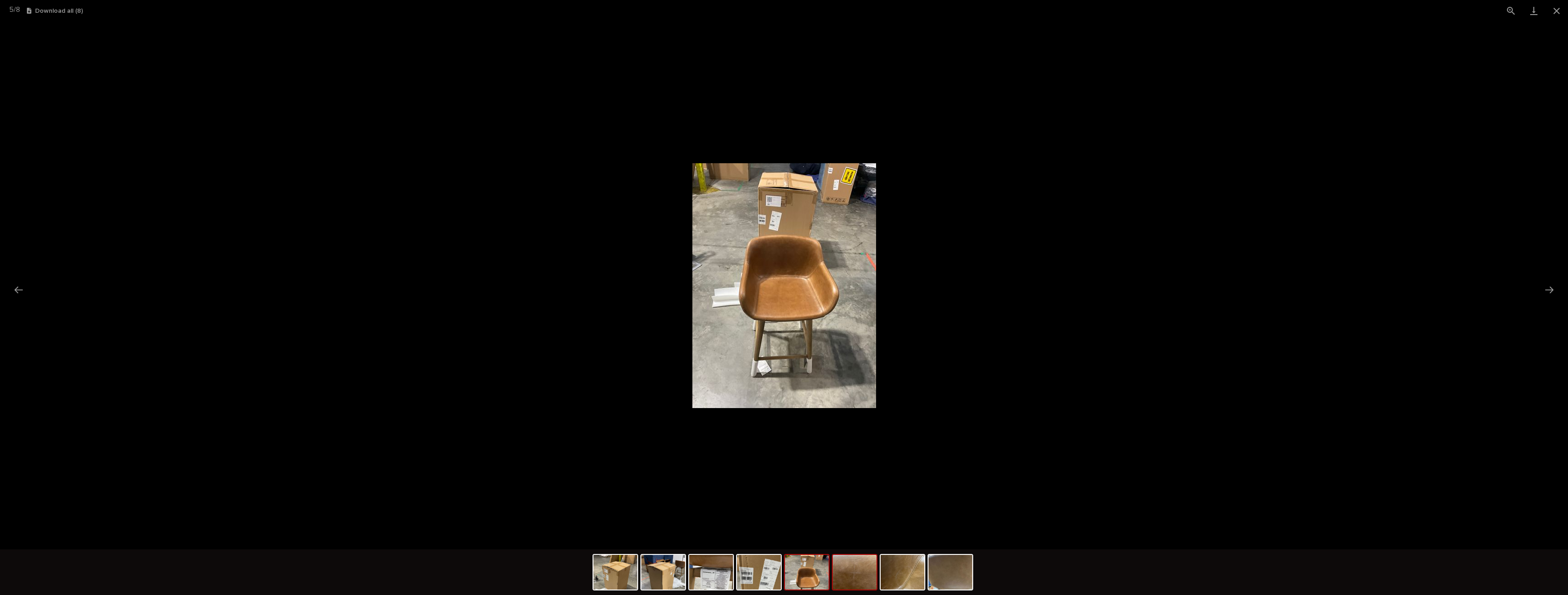
click at [848, 588] on img at bounding box center [855, 572] width 44 height 35
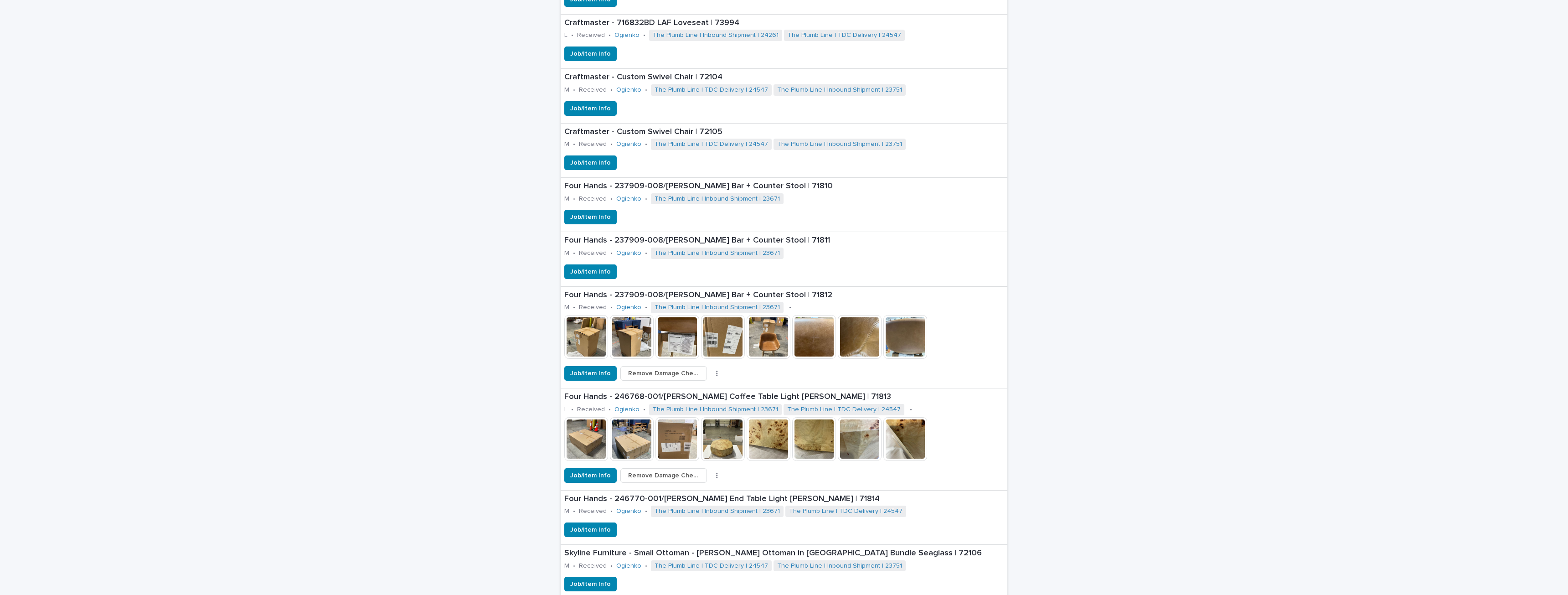
click at [1089, 113] on div "Loading... Saving… Loading... Saving… Status of Items Received Not Received Del…" at bounding box center [784, 262] width 1568 height 1247
click at [657, 372] on span "Remove Damage Check" at bounding box center [663, 373] width 71 height 9
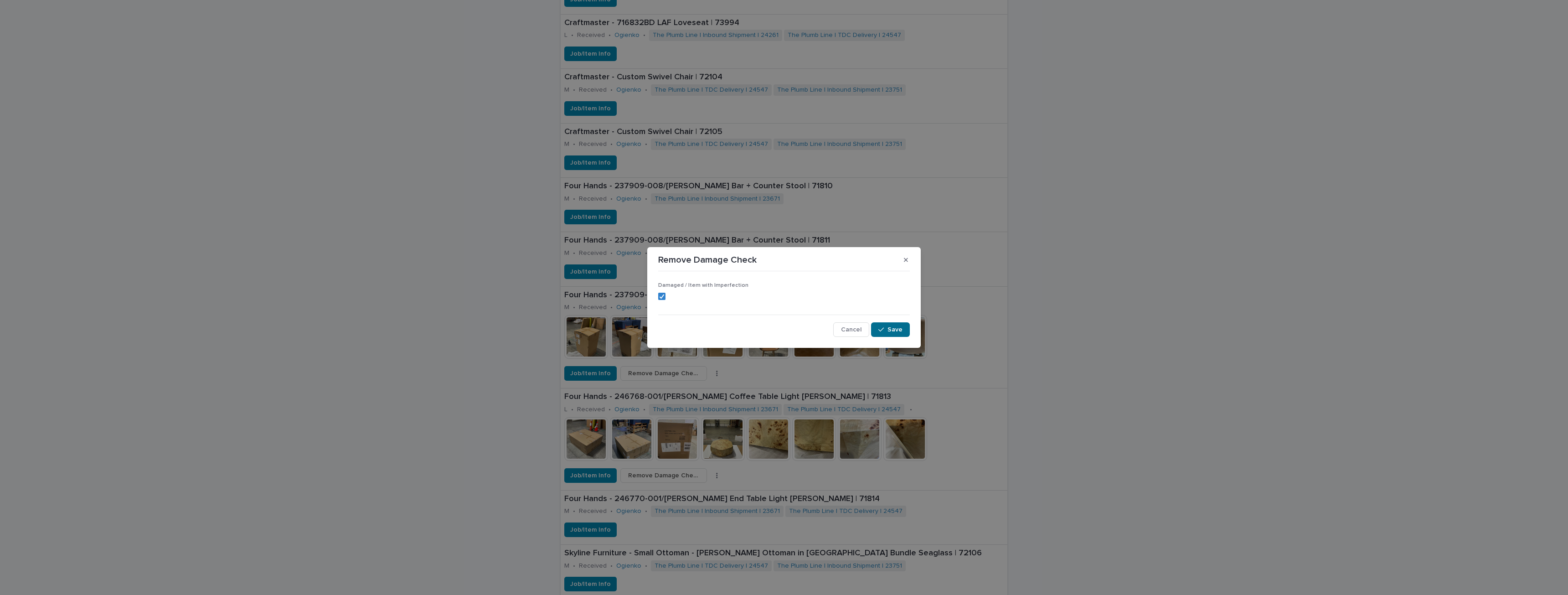
click at [898, 322] on button "Save" at bounding box center [891, 329] width 39 height 15
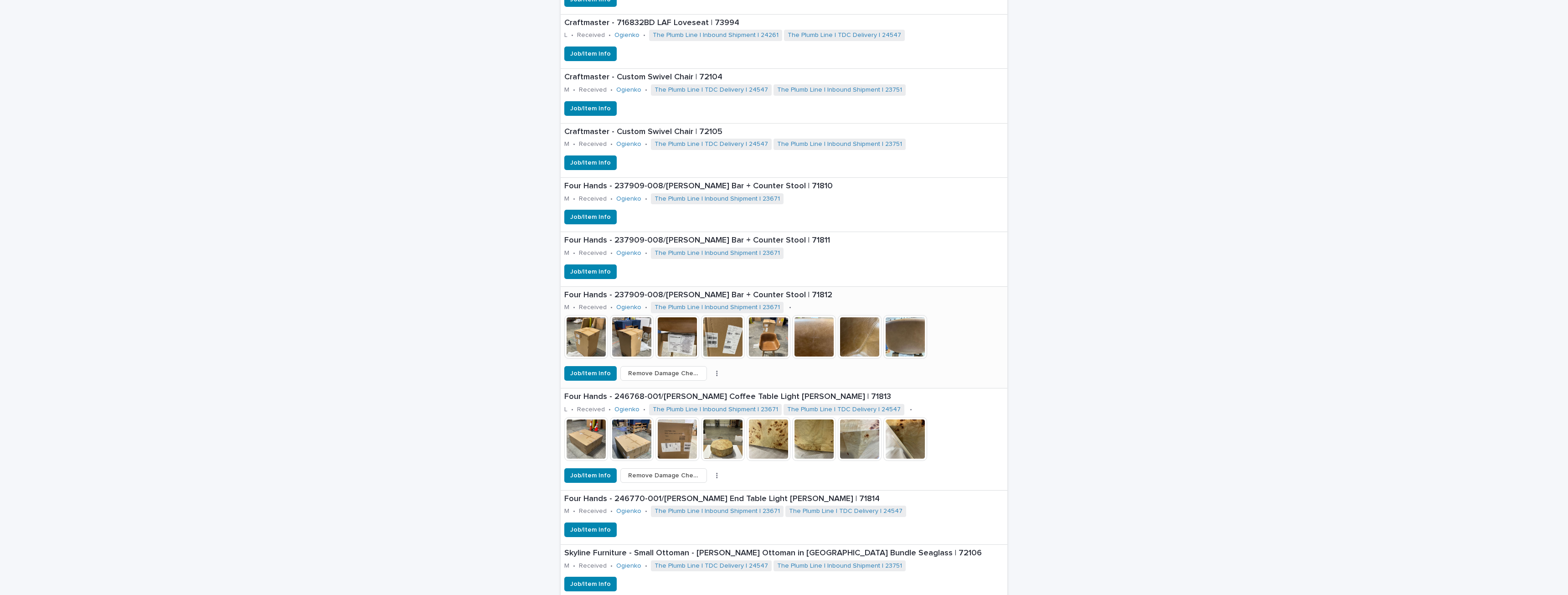
click at [710, 373] on button "button" at bounding box center [716, 373] width 13 height 6
click at [665, 392] on span "Dispose" at bounding box center [671, 392] width 24 height 9
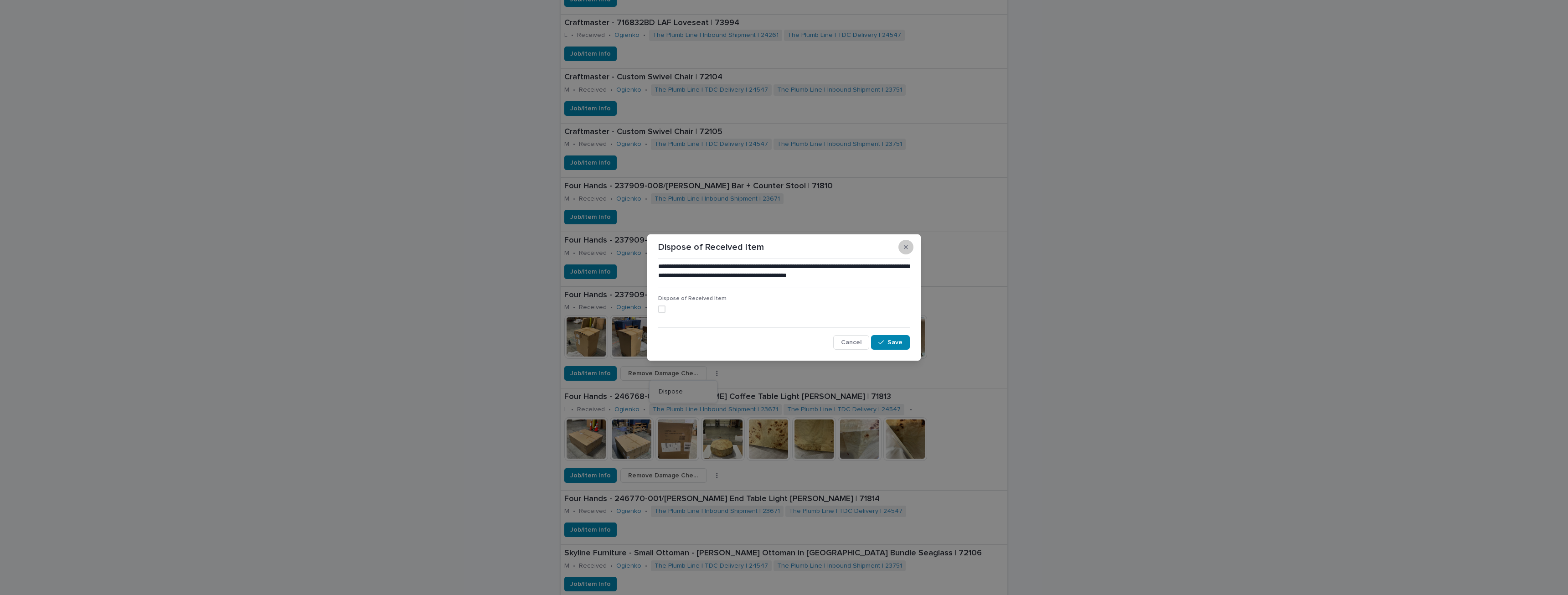
click at [906, 249] on icon "button" at bounding box center [906, 247] width 4 height 6
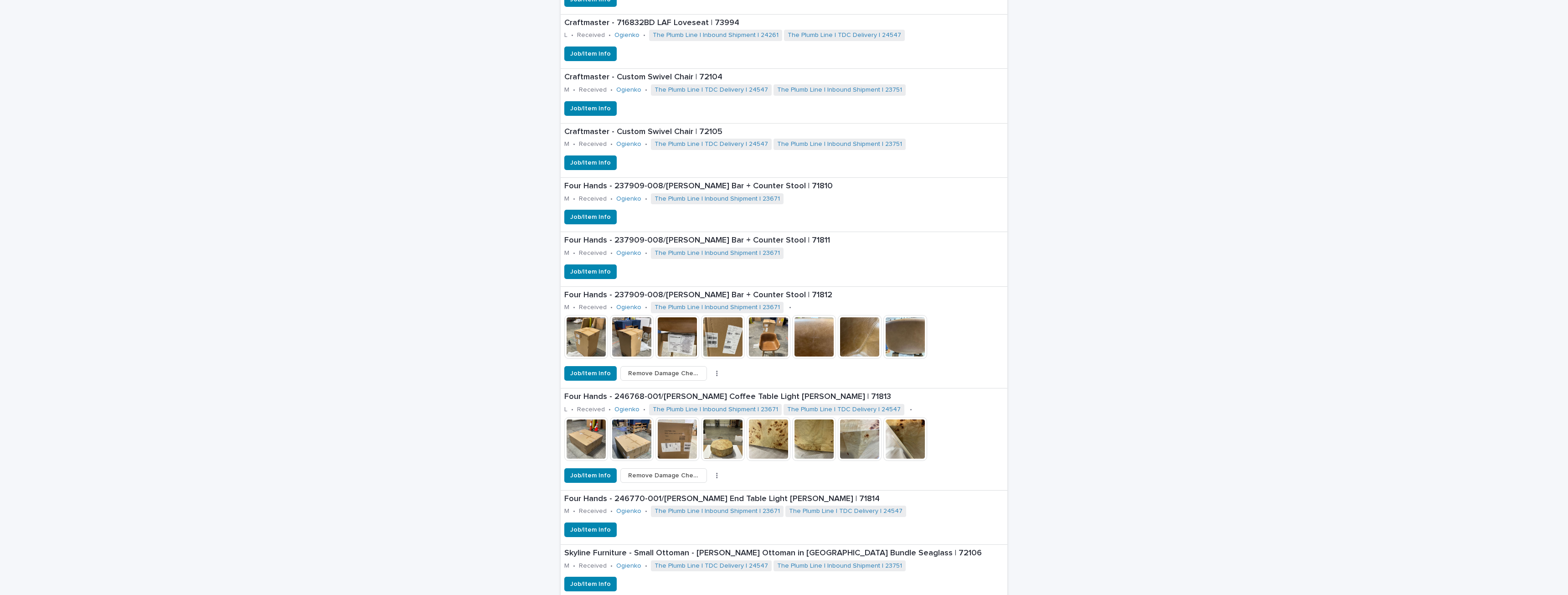
click at [1330, 306] on div "Loading... Saving… Loading... Saving… Status of Items Received Not Received Del…" at bounding box center [784, 262] width 1568 height 1247
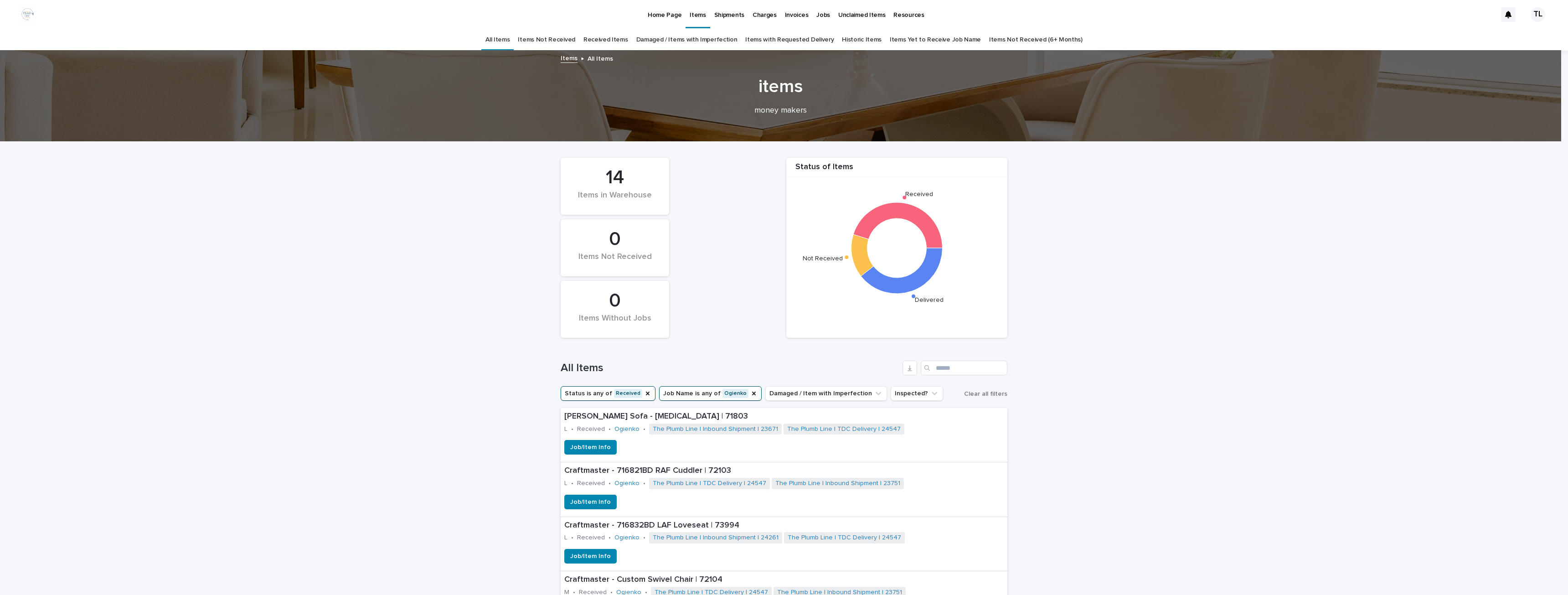
click at [729, 9] on p "Shipments" at bounding box center [729, 9] width 30 height 19
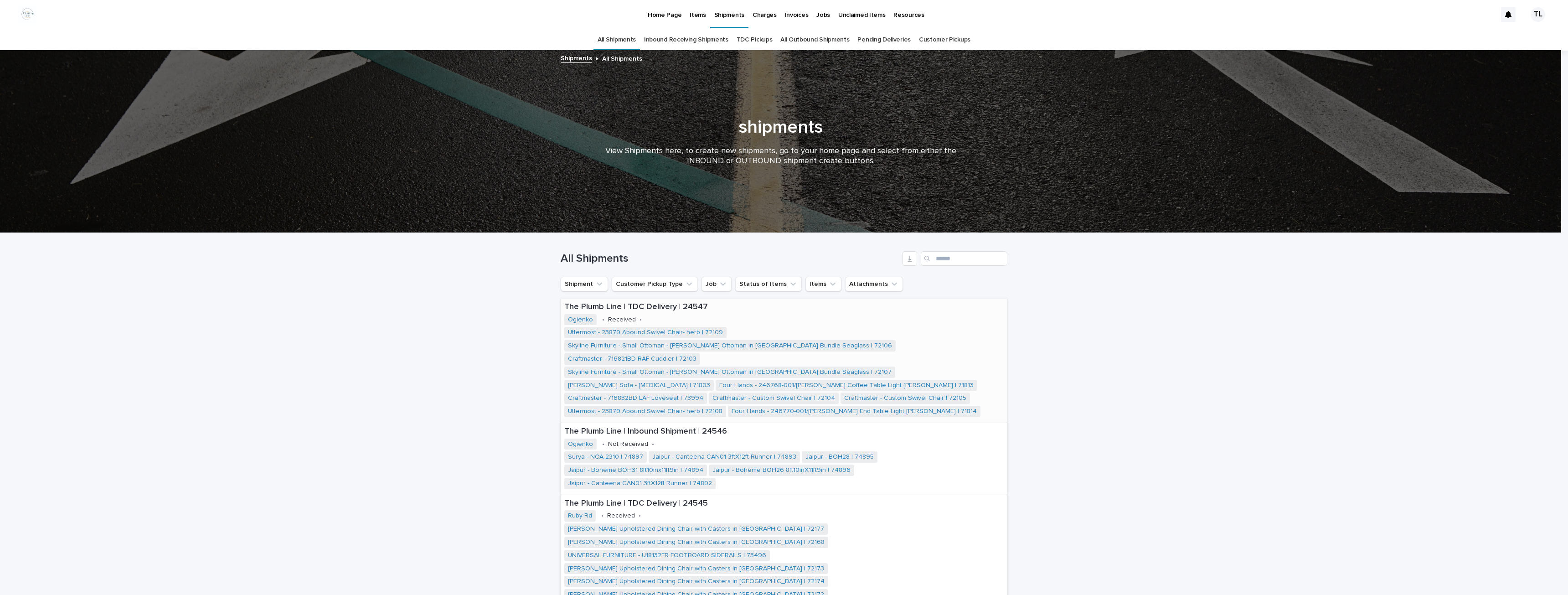
click at [648, 304] on p "The Plumb Line | TDC Delivery | 24547" at bounding box center [784, 307] width 439 height 10
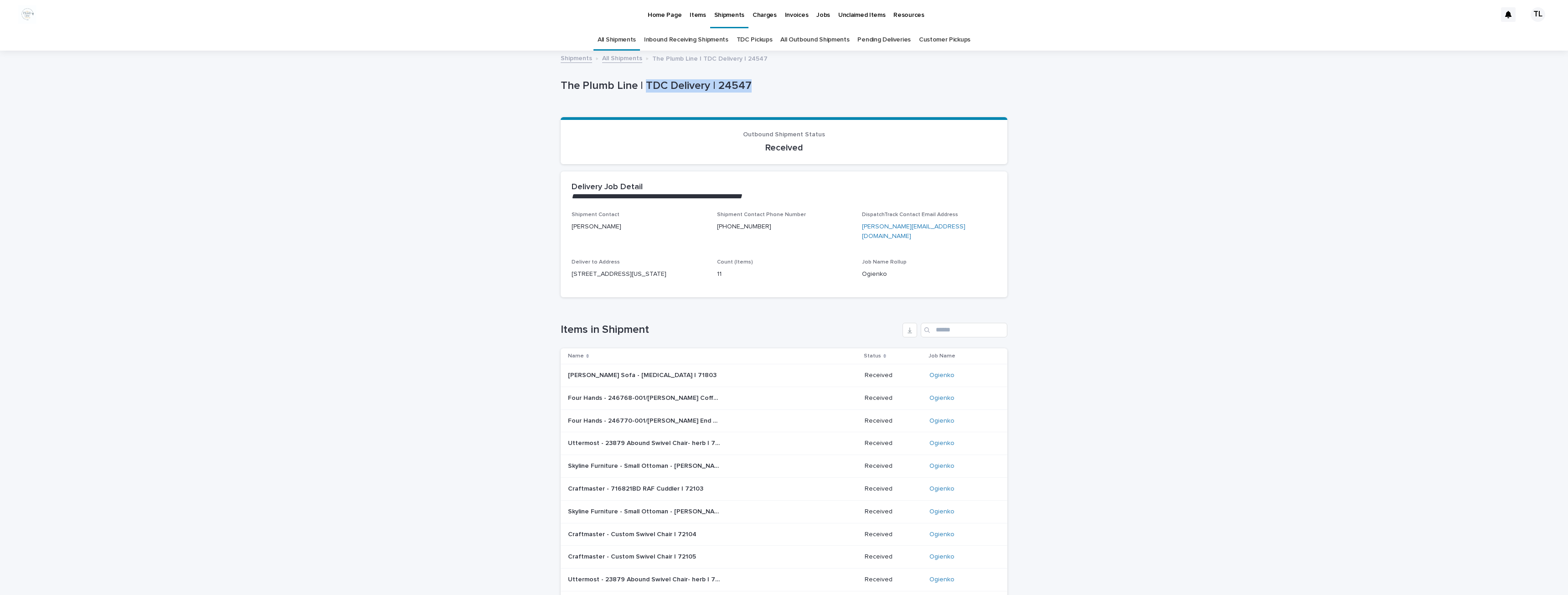
drag, startPoint x: 640, startPoint y: 86, endPoint x: 756, endPoint y: 89, distance: 116.0
click at [756, 89] on p "The Plumb Line | TDC Delivery | 24547" at bounding box center [782, 86] width 443 height 13
copy p "TDC Delivery | 24547"
